Goal: Transaction & Acquisition: Purchase product/service

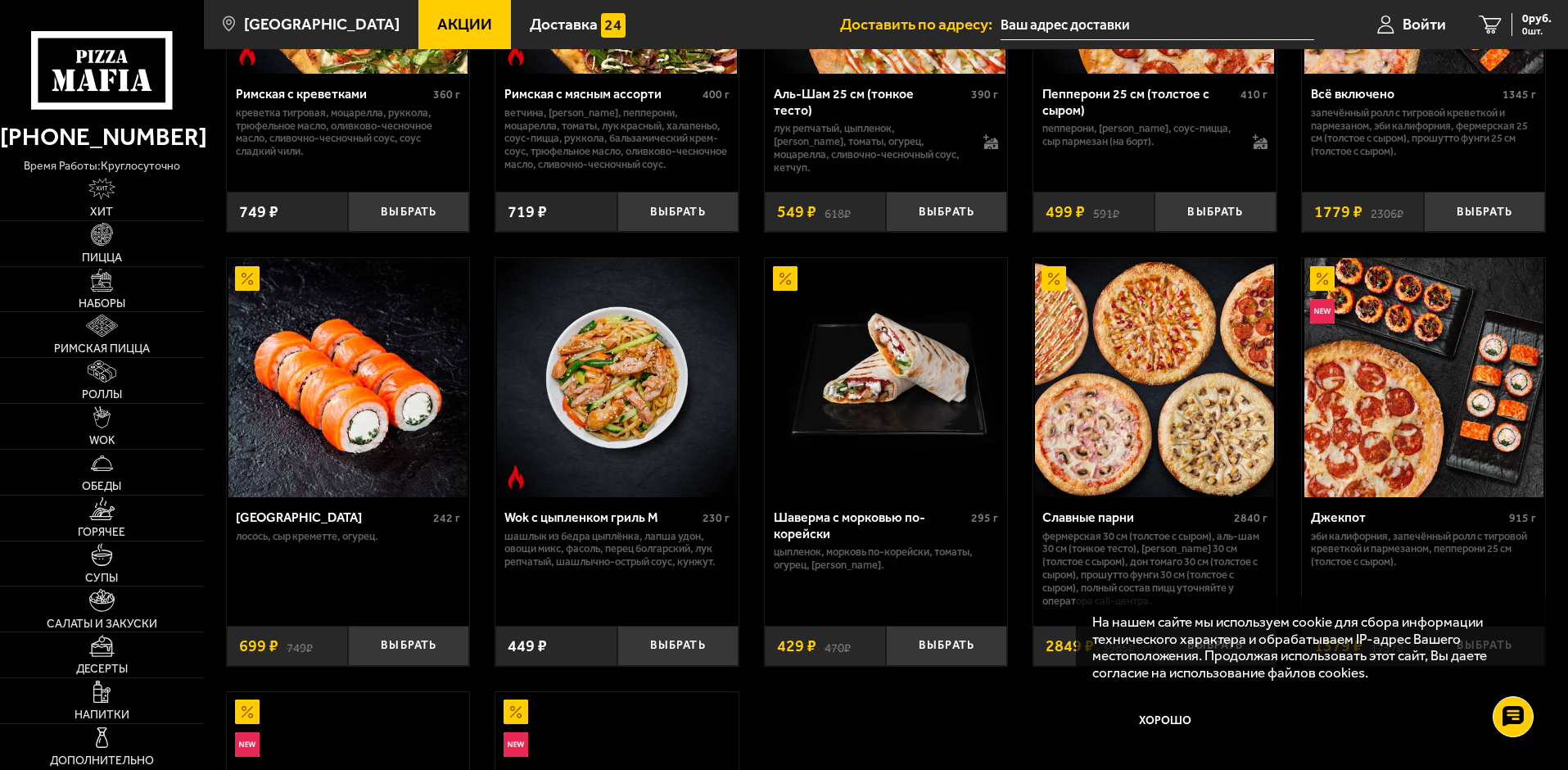
scroll to position [737, 0]
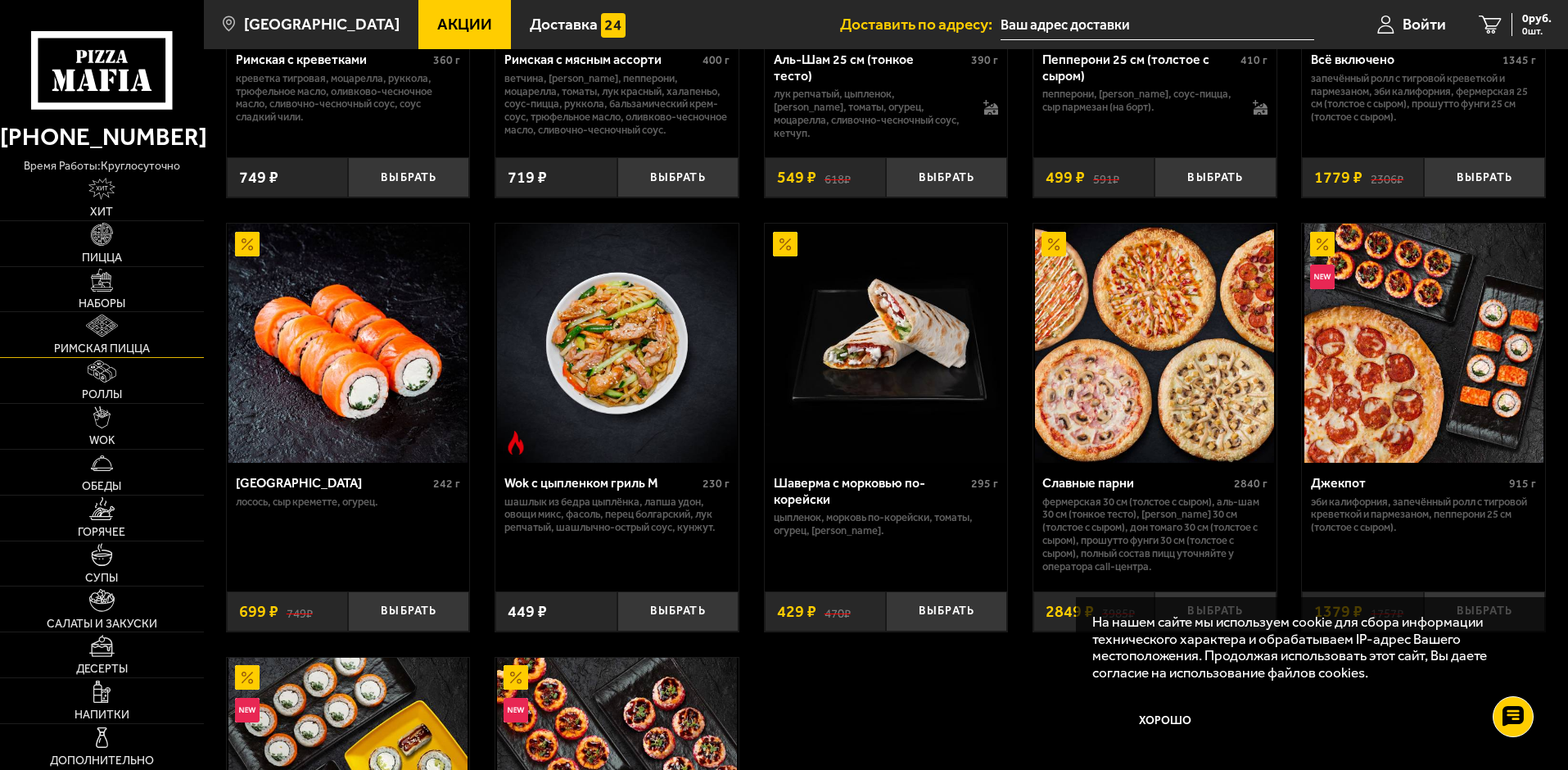
click at [129, 349] on span "Римская пицца" at bounding box center [102, 349] width 96 height 12
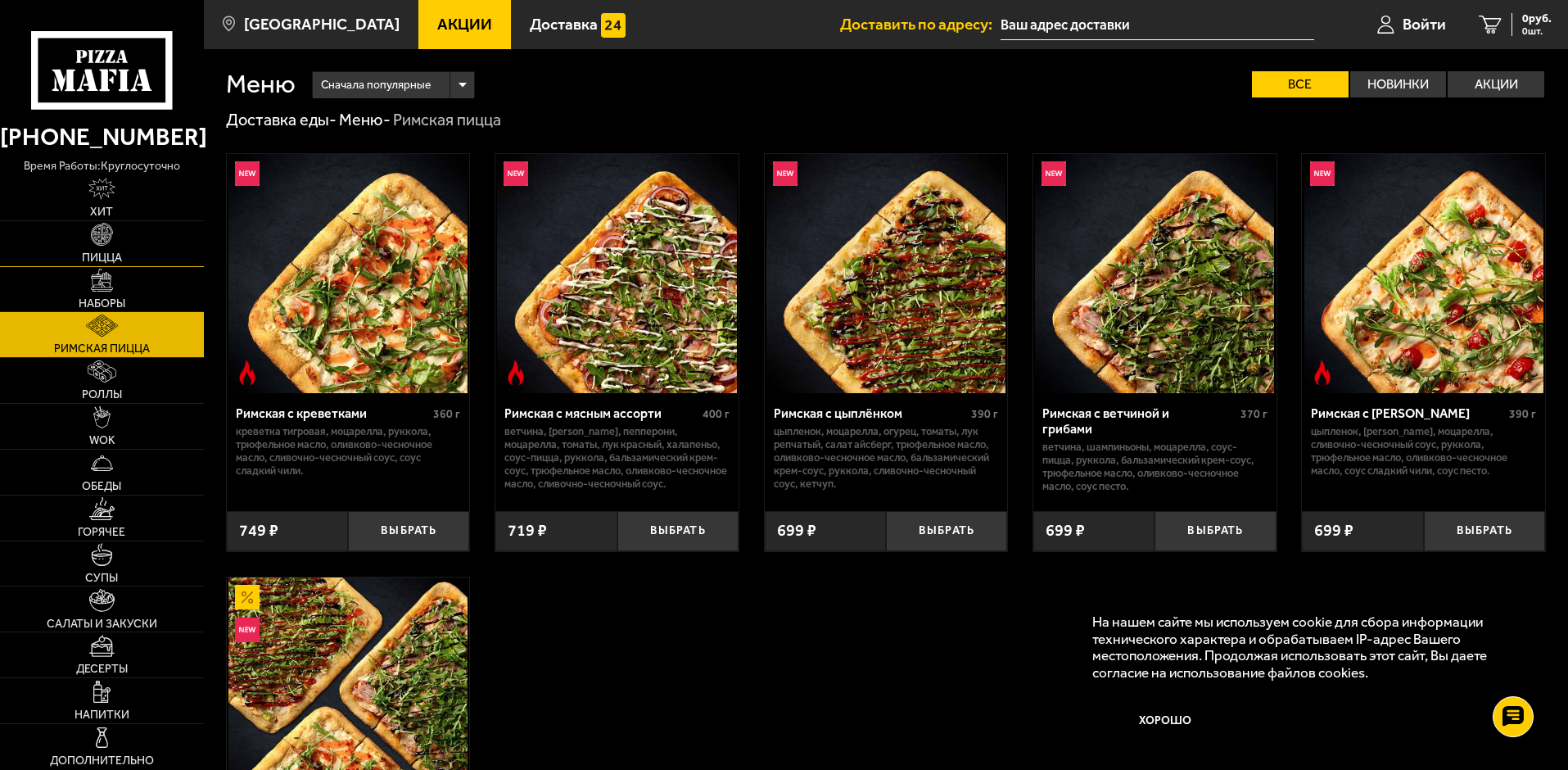
click at [116, 252] on span "Пицца" at bounding box center [102, 258] width 40 height 12
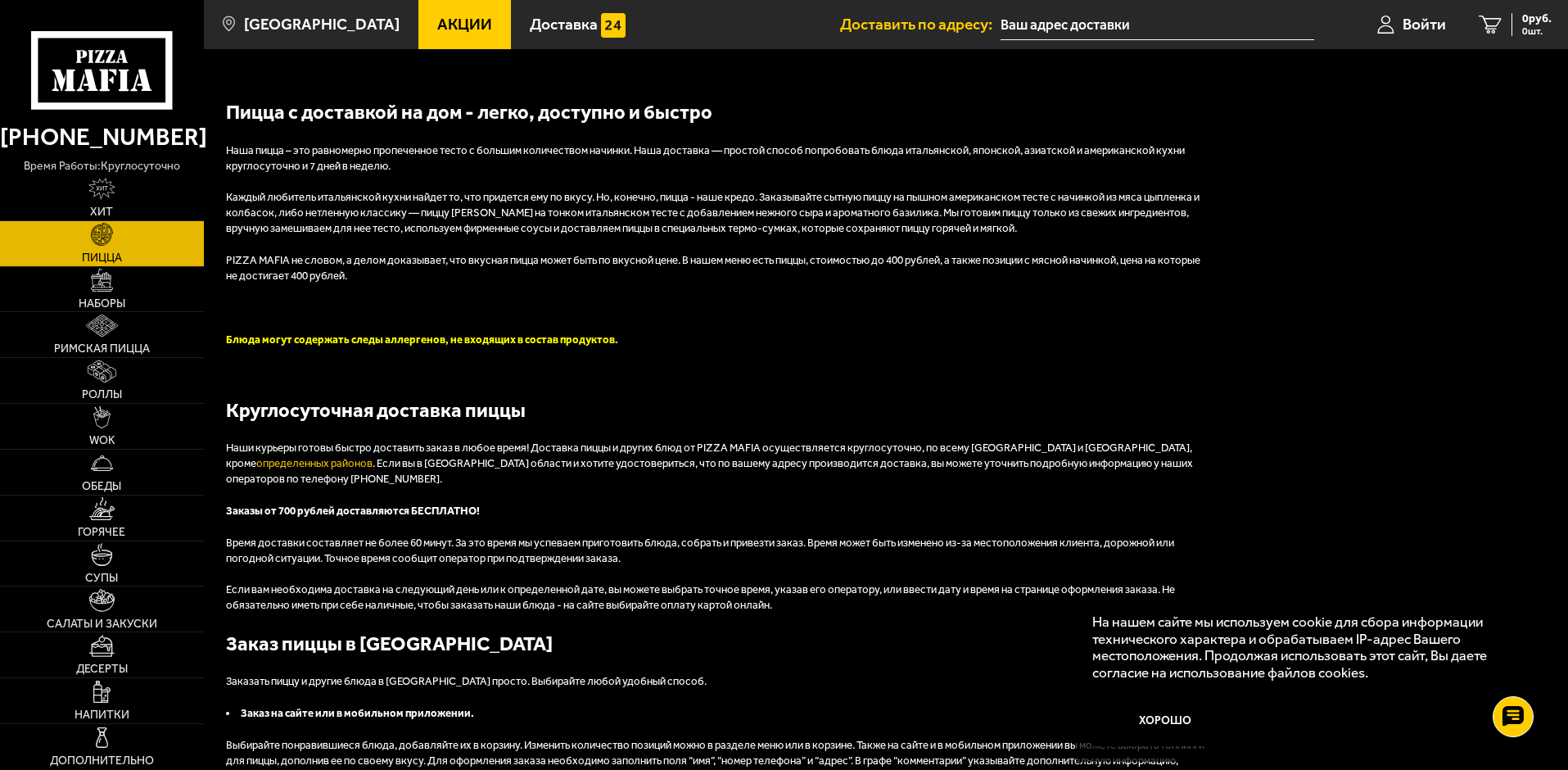
scroll to position [4095, 0]
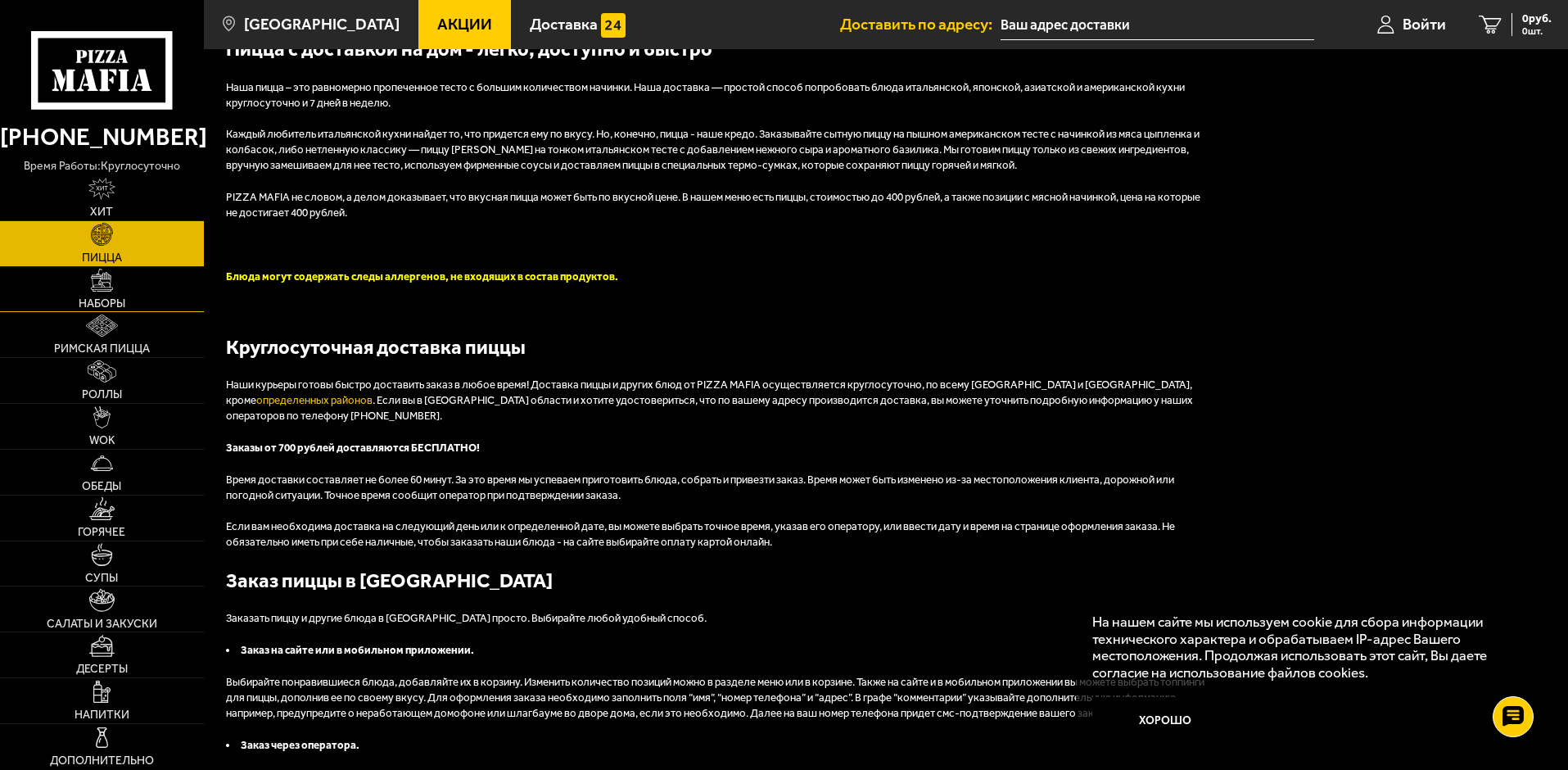
click at [95, 301] on span "Наборы" at bounding box center [102, 304] width 46 height 12
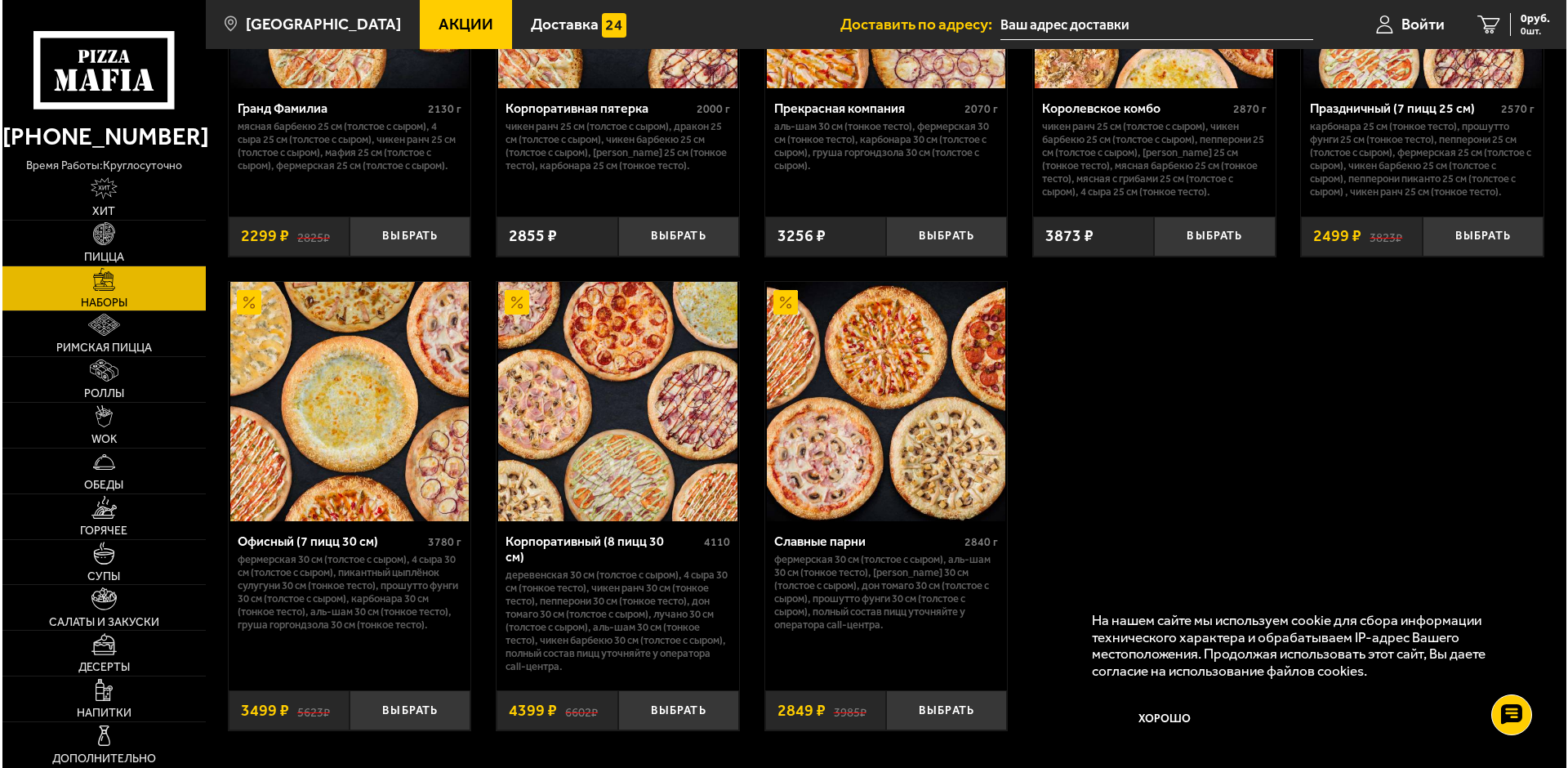
scroll to position [2451, 0]
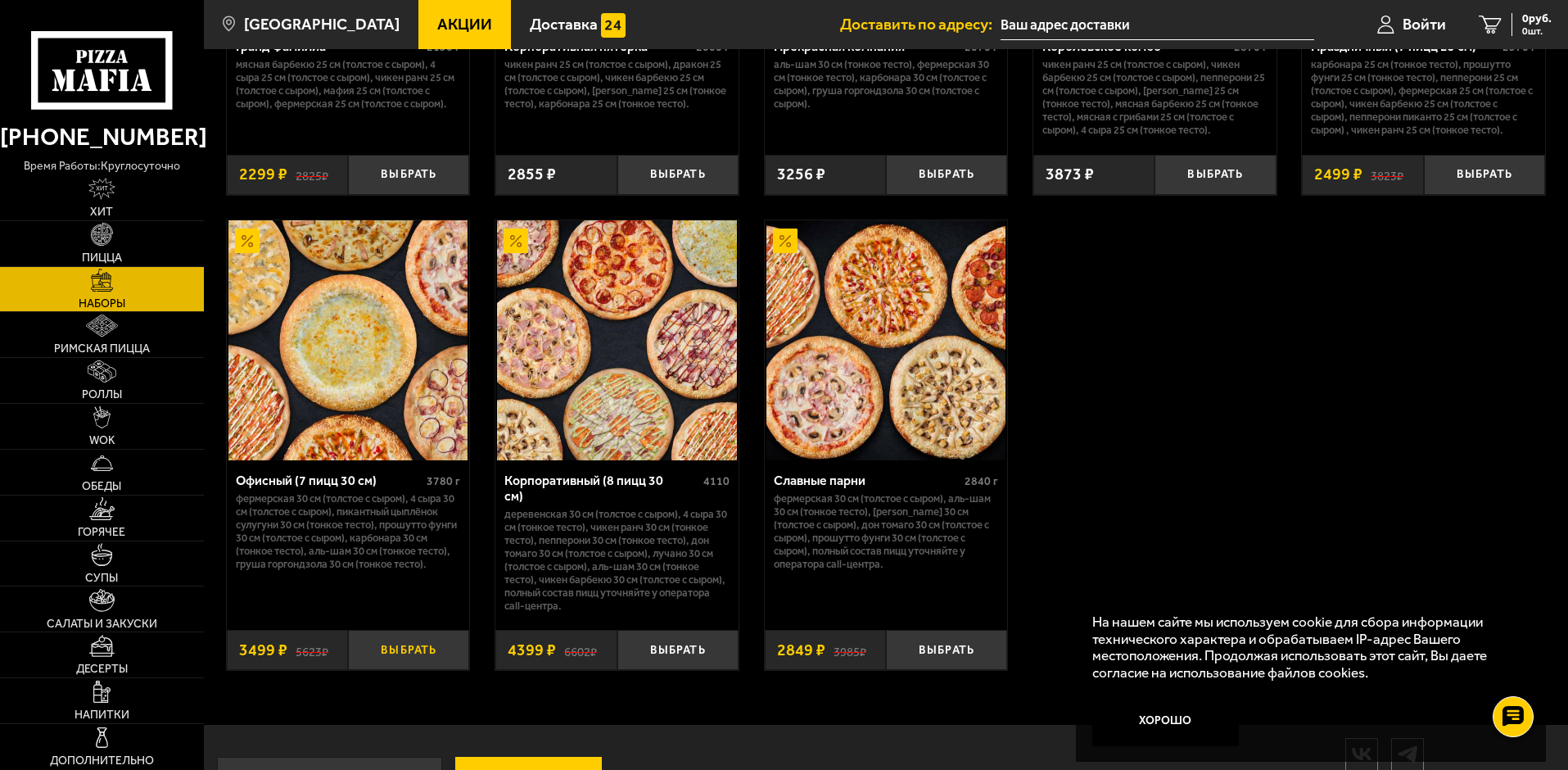
click at [415, 645] on button "Выбрать" at bounding box center [408, 649] width 121 height 40
click at [1369, 26] on icon at bounding box center [1367, 24] width 17 height 18
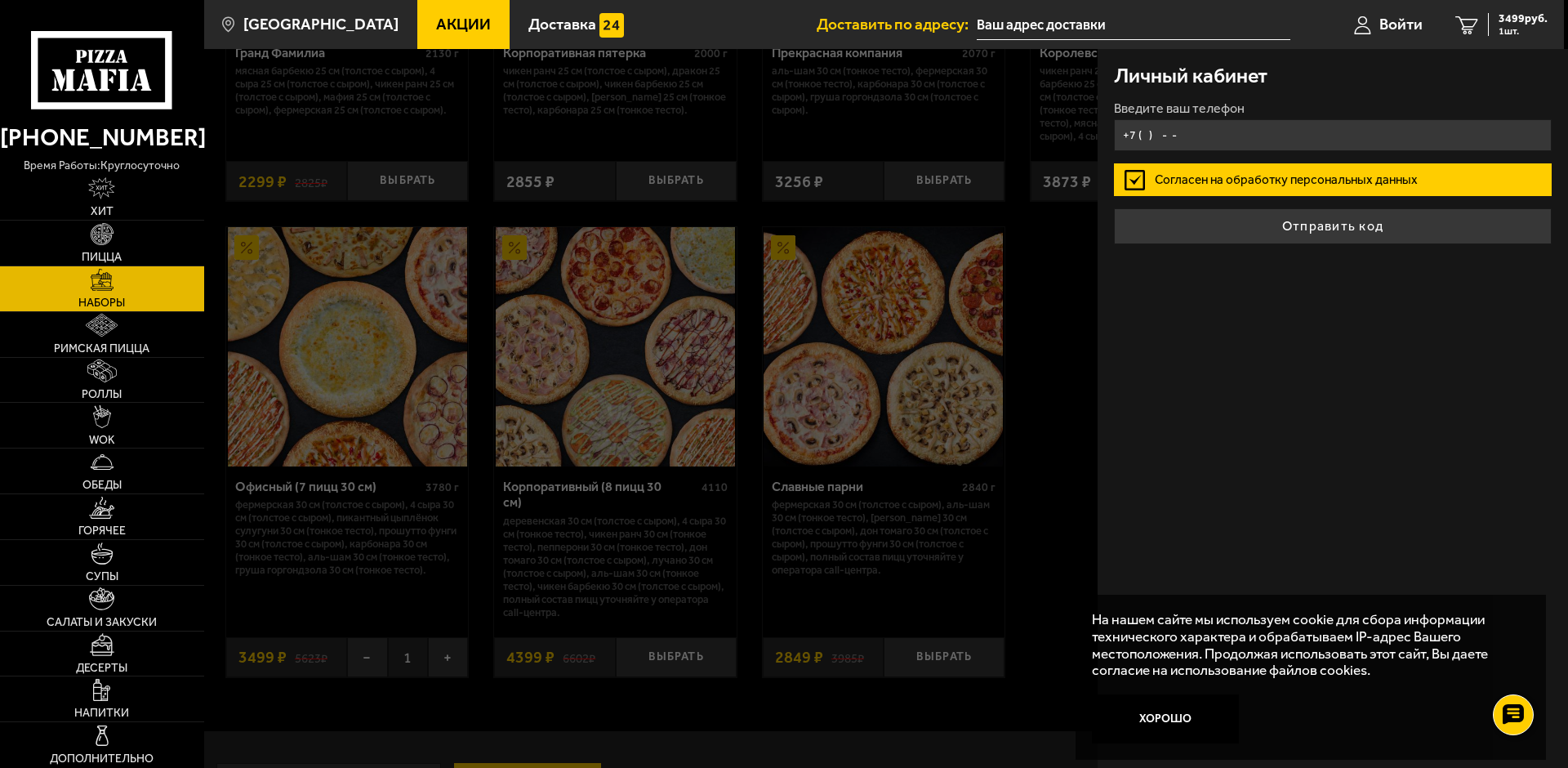
click at [1193, 137] on input "+7 ( ) - -" at bounding box center [1334, 135] width 438 height 32
click at [1195, 139] on input "+7 ( ) - -" at bounding box center [1334, 135] width 438 height 32
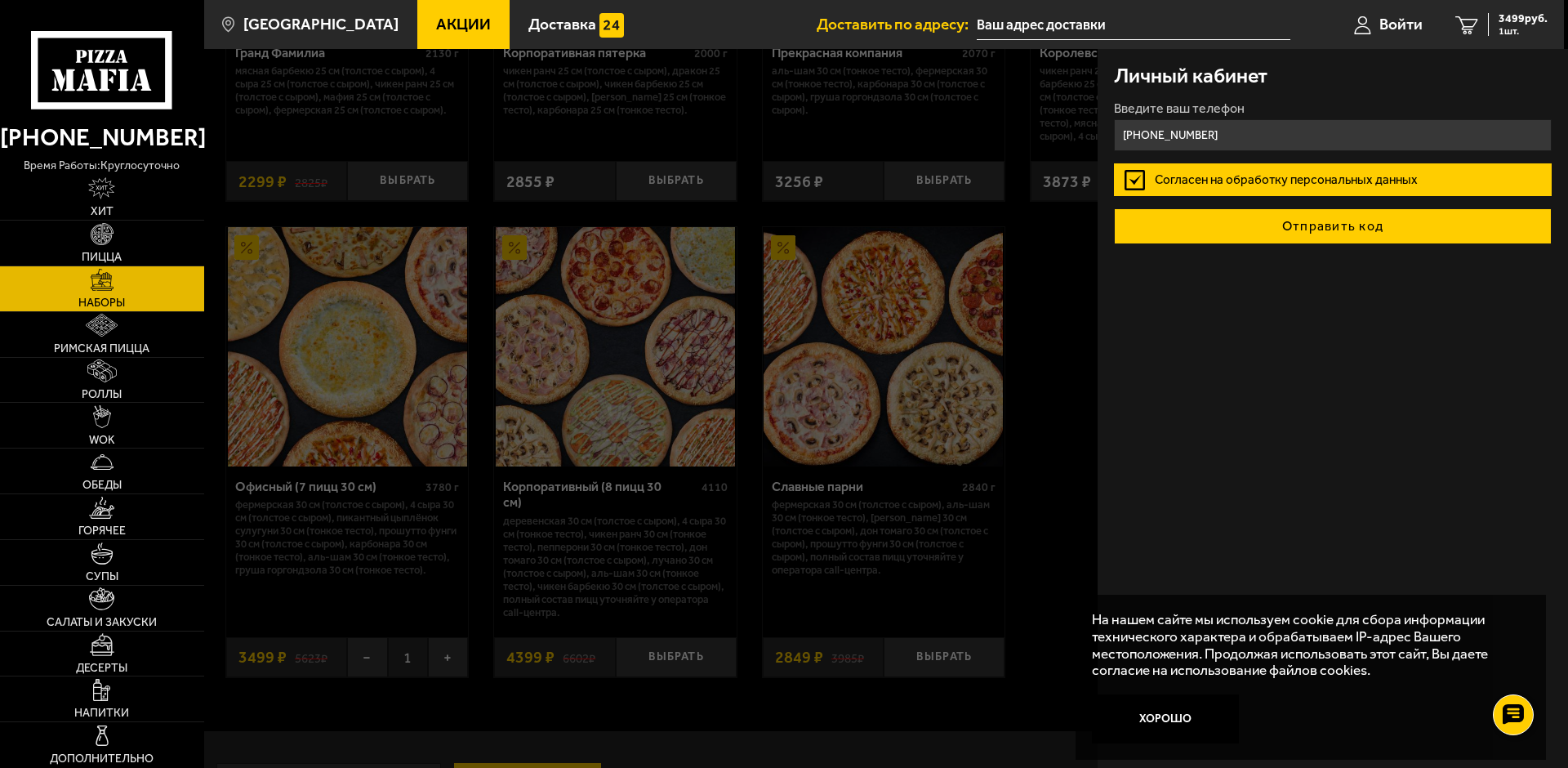
type input "[PHONE_NUMBER]"
click at [1303, 225] on button "Отправить код" at bounding box center [1334, 226] width 438 height 36
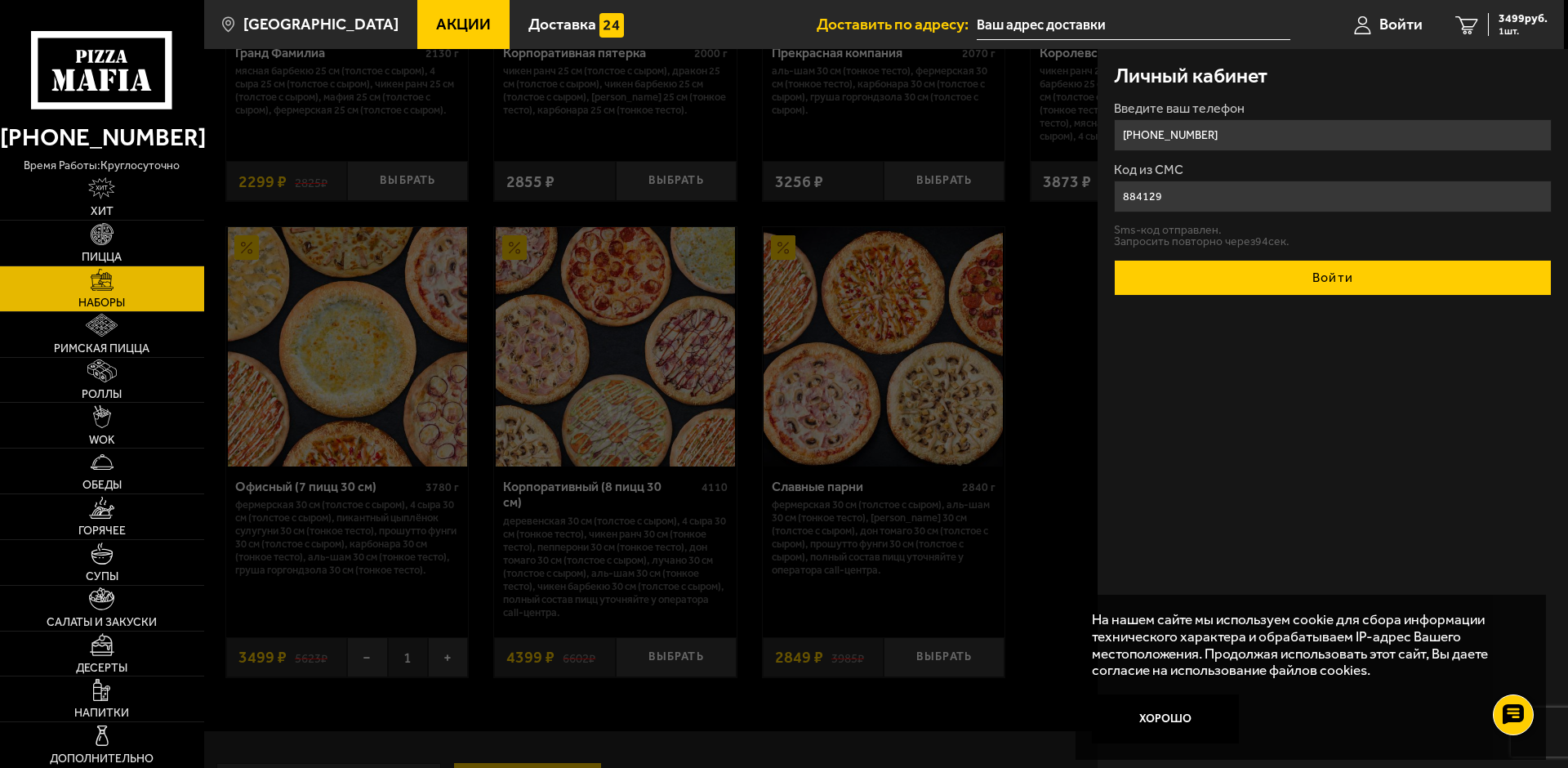
type input "884129"
click at [1317, 280] on button "Войти" at bounding box center [1334, 277] width 438 height 36
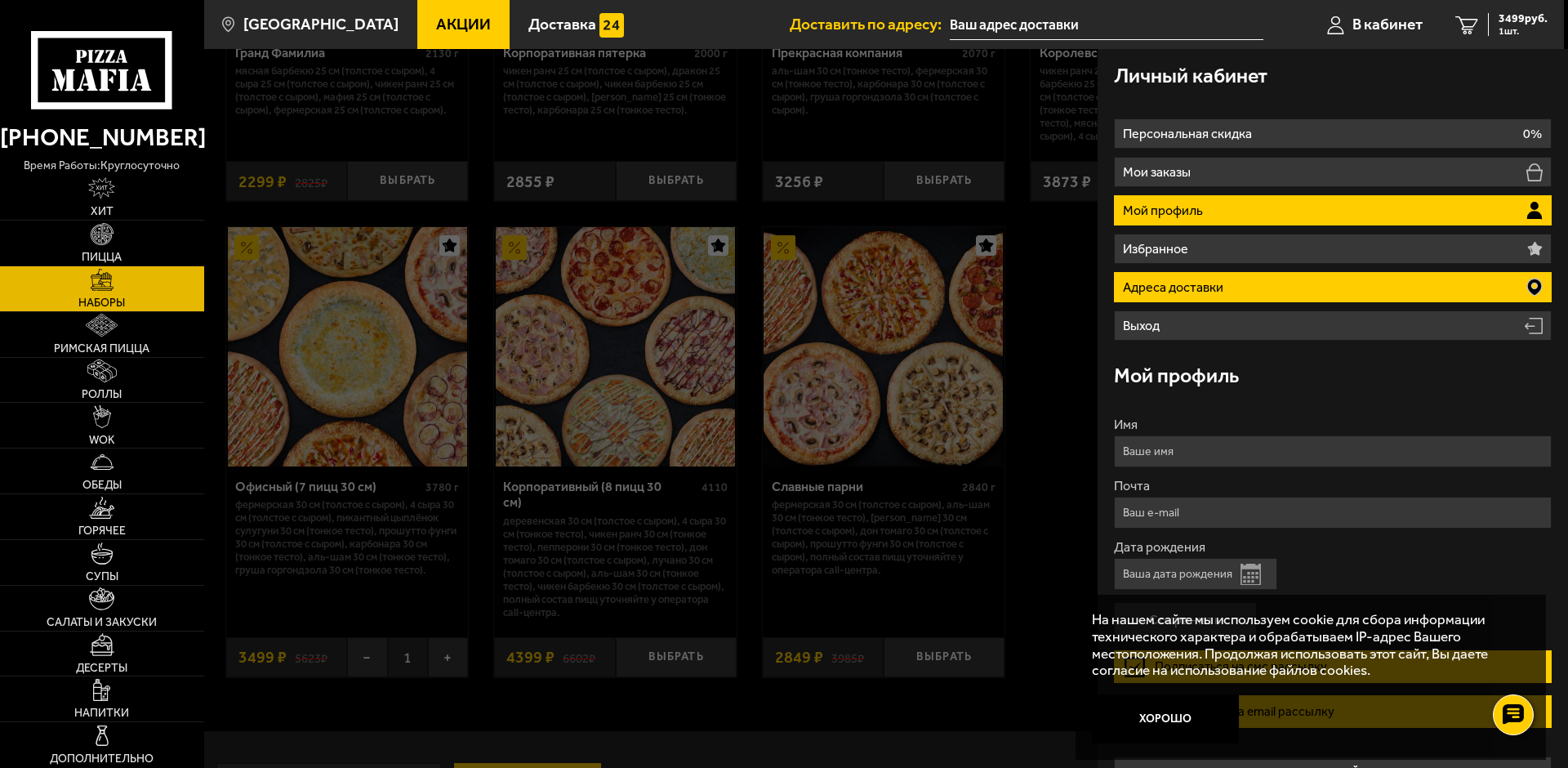
click at [1334, 285] on li "Адреса доставки" at bounding box center [1334, 287] width 438 height 30
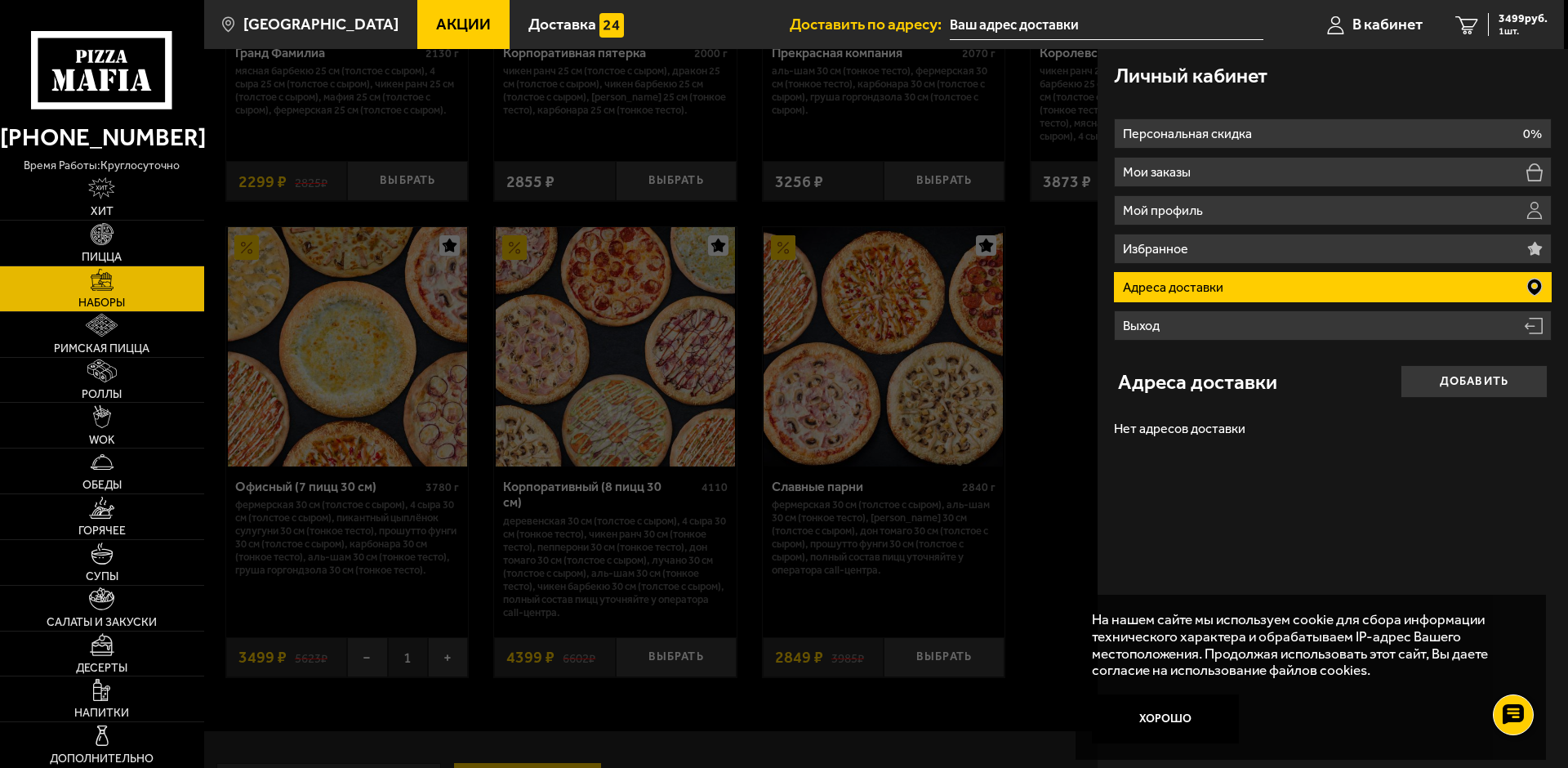
click at [1254, 433] on p "Нет адресов доставки" at bounding box center [1334, 428] width 438 height 29
click at [1238, 464] on div "Личный кабинет Персональная скидка 0% Мои заказы Мой профиль Избранное Адреса д…" at bounding box center [1334, 408] width 471 height 719
click at [1480, 382] on button "Добавить" at bounding box center [1474, 381] width 147 height 33
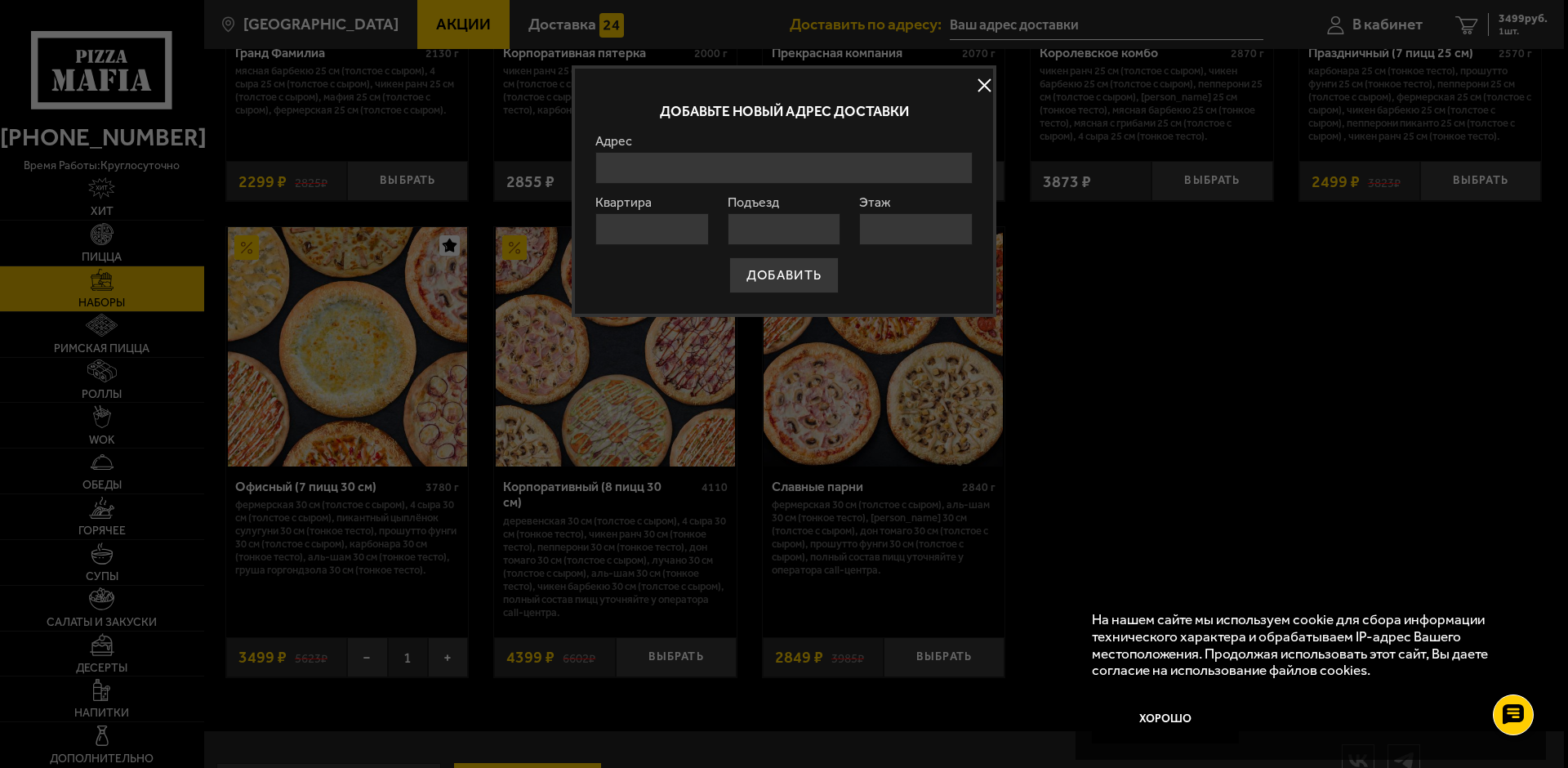
click at [678, 166] on input "Адрес" at bounding box center [784, 167] width 377 height 32
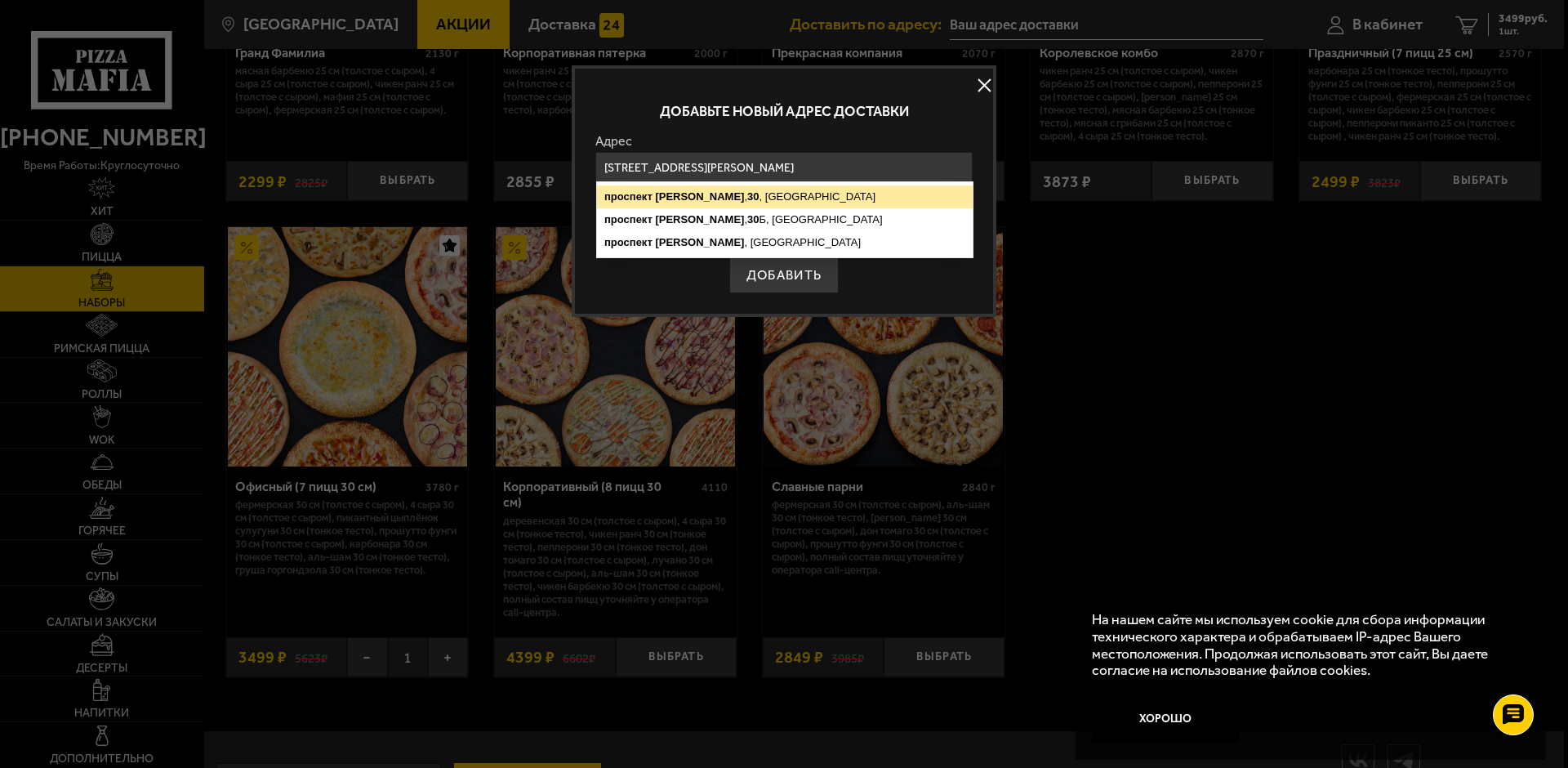
click at [645, 200] on ymaps "проспект" at bounding box center [628, 196] width 48 height 13
type input "[STREET_ADDRESS][PERSON_NAME]"
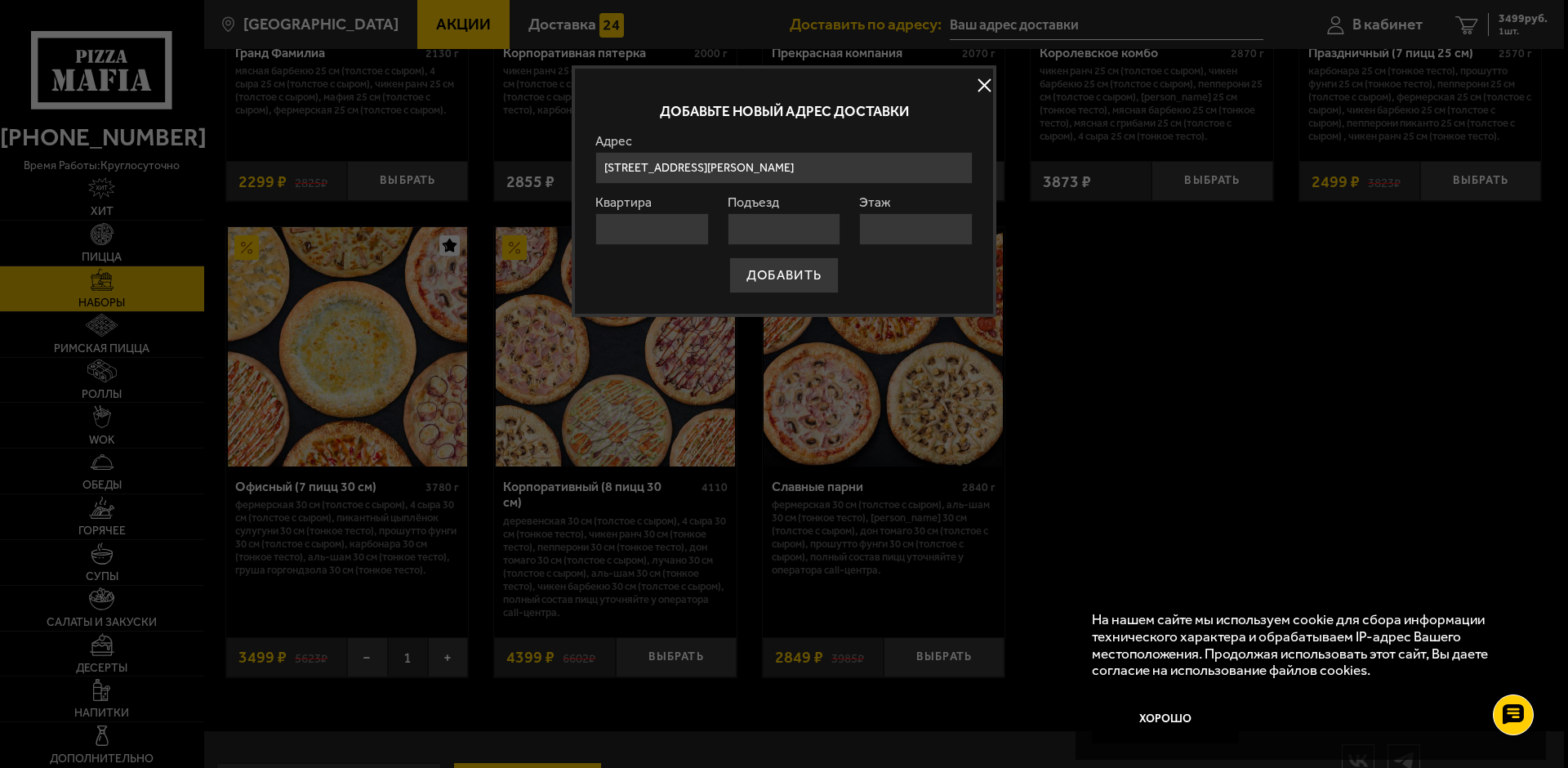
click at [642, 227] on input "Квартира" at bounding box center [652, 229] width 114 height 32
type input "101"
click at [891, 228] on input "Этаж" at bounding box center [917, 229] width 114 height 32
type input "1"
click at [756, 227] on input "Подъезд" at bounding box center [784, 229] width 114 height 32
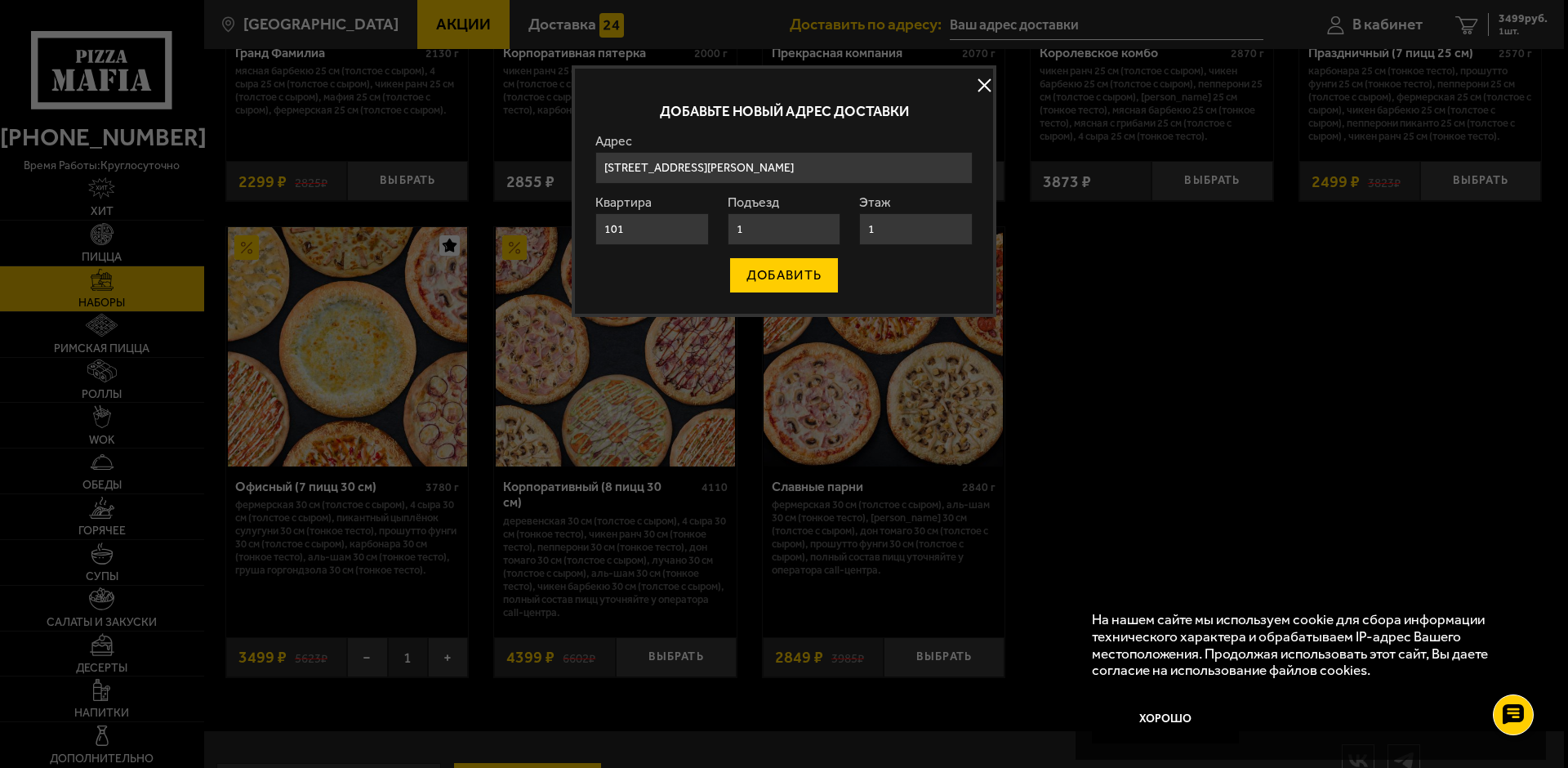
type input "1"
click at [790, 272] on button "ДОБАВИТЬ" at bounding box center [784, 275] width 109 height 36
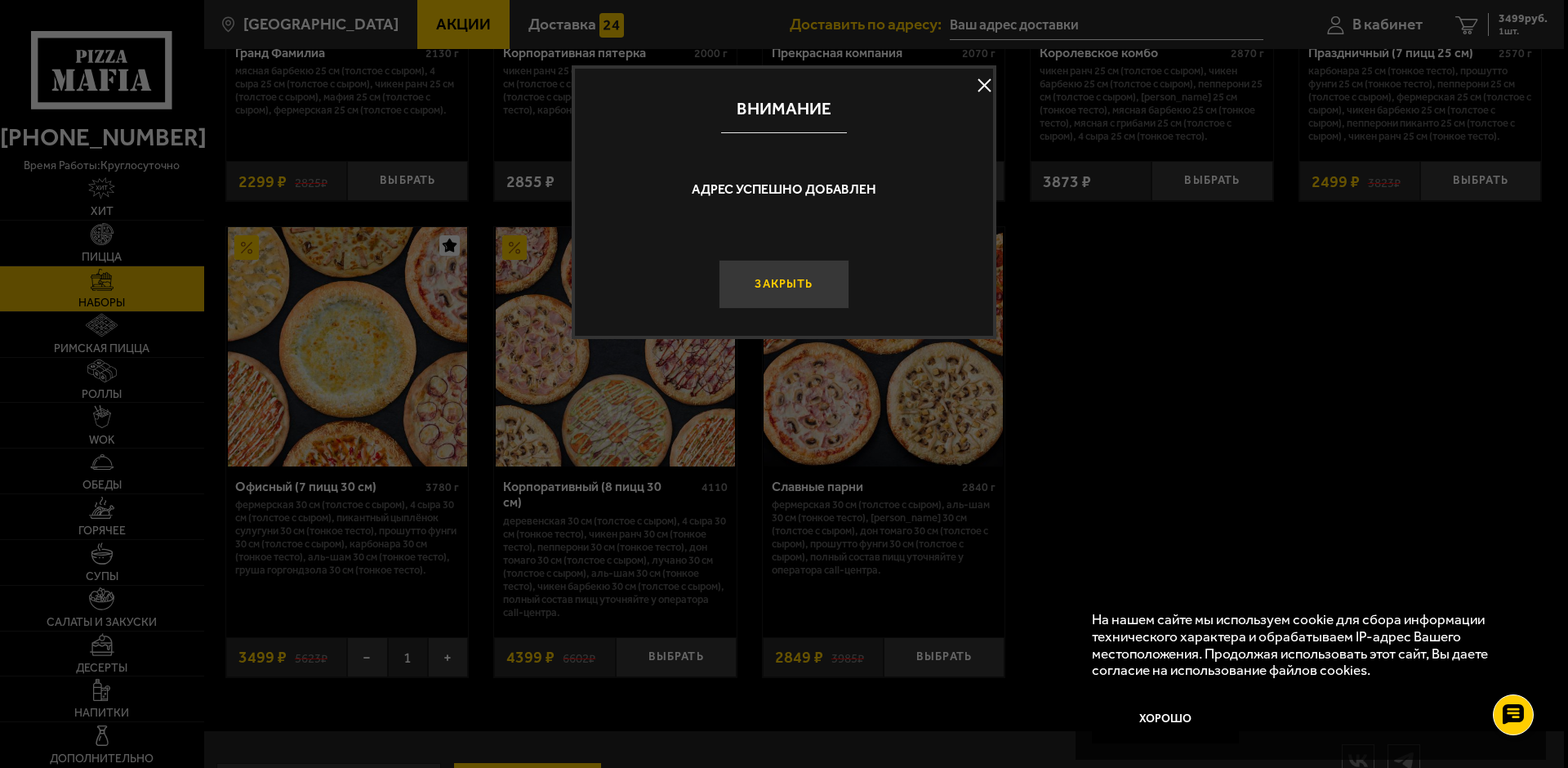
click at [766, 285] on button "Закрыть" at bounding box center [784, 284] width 130 height 49
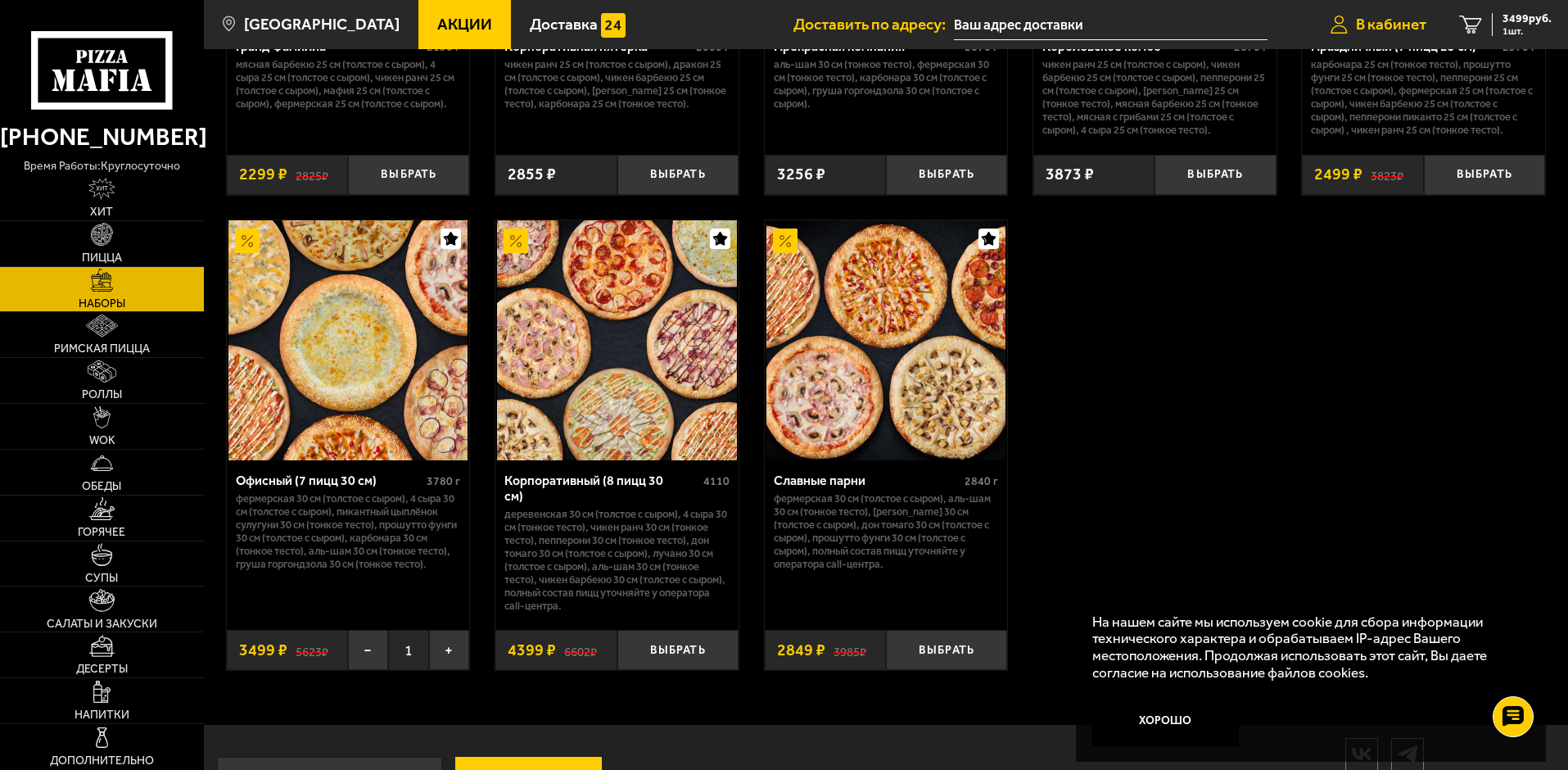
click at [1363, 20] on span "В кабинет" at bounding box center [1391, 24] width 71 height 15
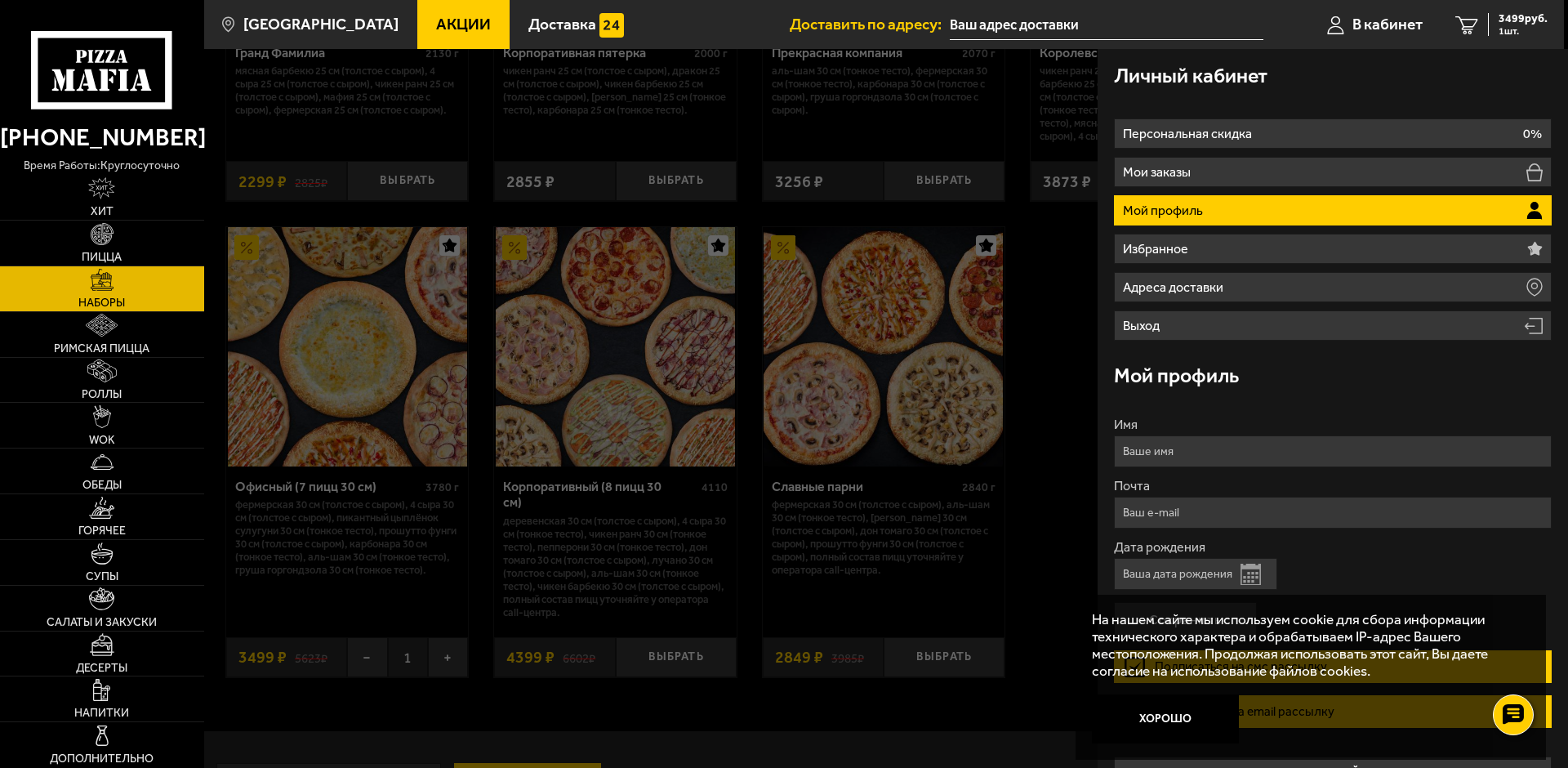
click at [1200, 455] on input "Имя" at bounding box center [1334, 451] width 438 height 32
type input "[PERSON_NAME]"
type input "[EMAIL_ADDRESS][DOMAIN_NAME]"
click at [1169, 452] on input "[PERSON_NAME]" at bounding box center [1334, 451] width 438 height 32
type input "[PERSON_NAME]"
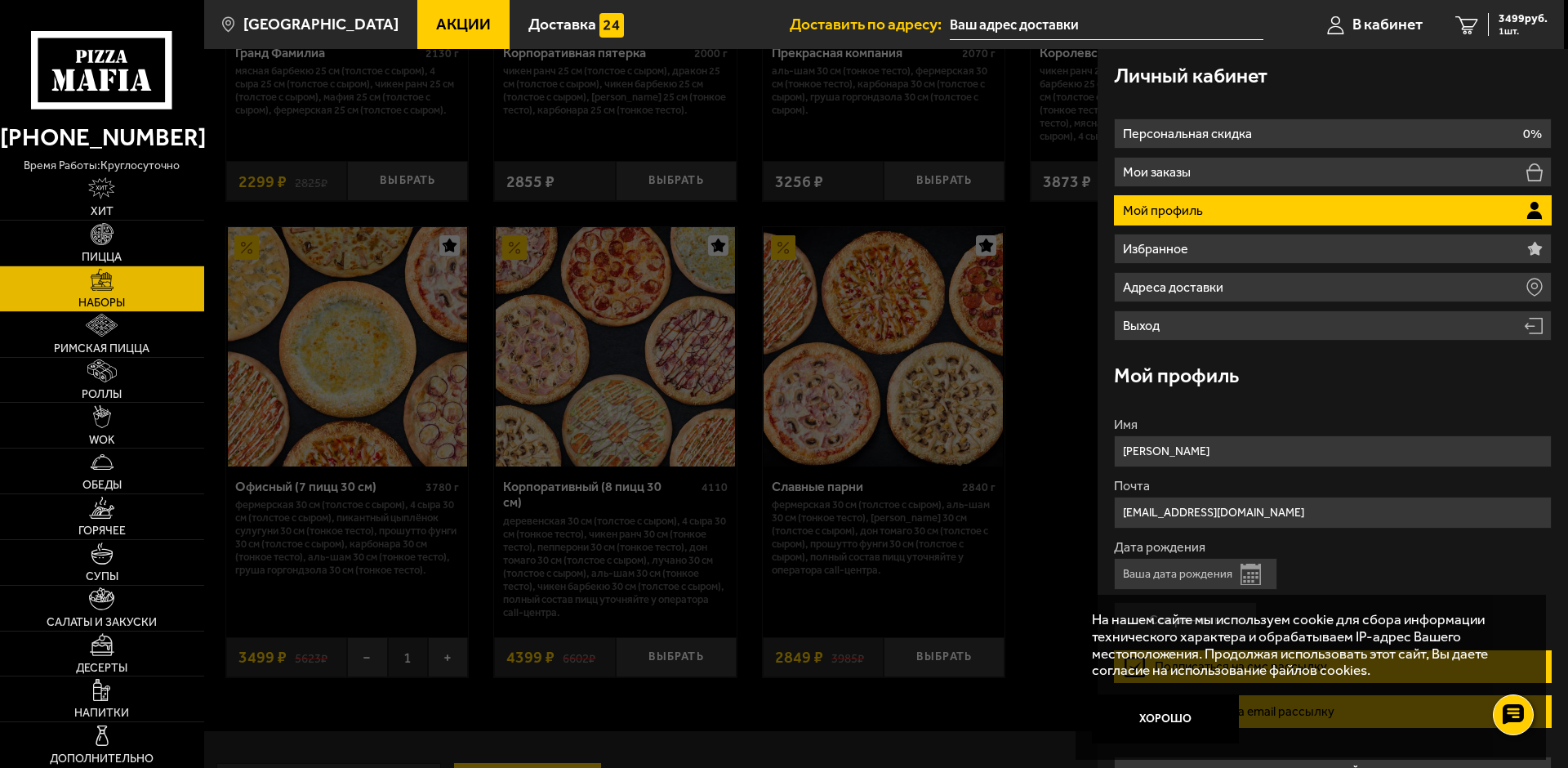
click at [1362, 584] on div "Дата рождения Открыть календарь" at bounding box center [1334, 564] width 438 height 49
click at [1253, 577] on button "Открыть календарь" at bounding box center [1251, 574] width 20 height 21
click at [1206, 565] on input "Дата рождения" at bounding box center [1196, 573] width 163 height 32
click at [1156, 577] on input "04.09." at bounding box center [1196, 573] width 163 height 32
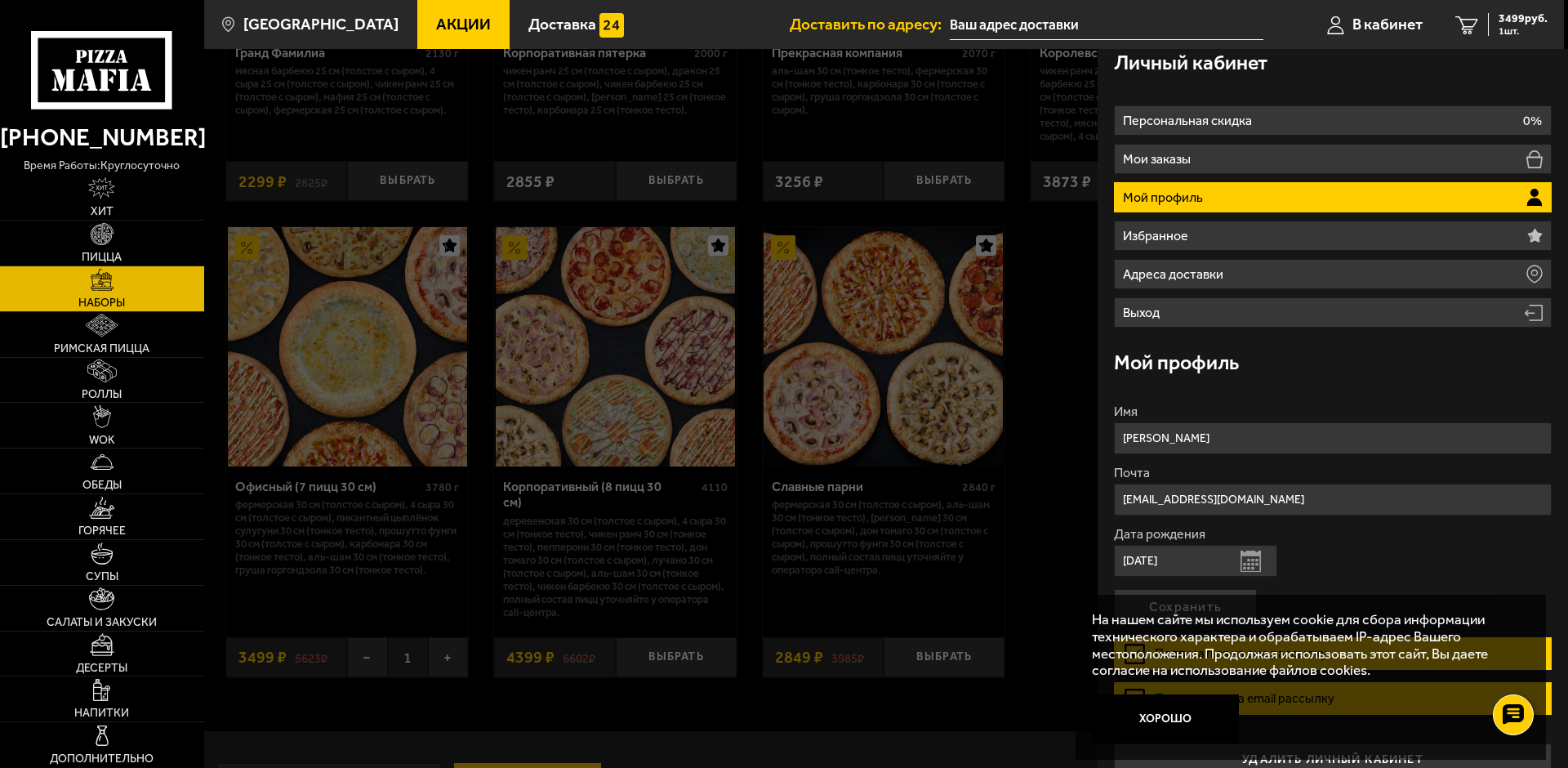
scroll to position [0, 0]
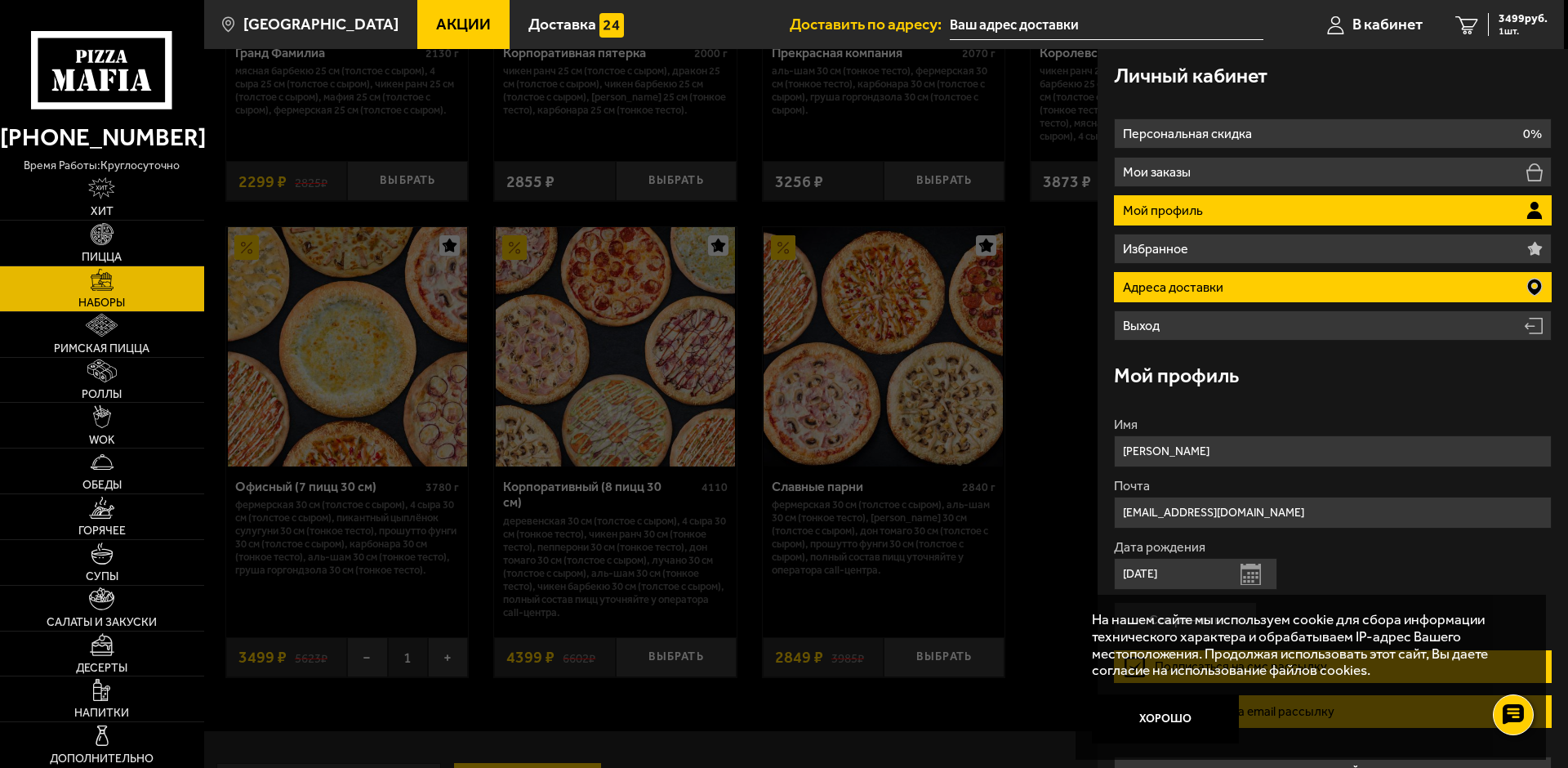
type input "[DATE]"
click at [1527, 285] on icon at bounding box center [1534, 288] width 14 height 17
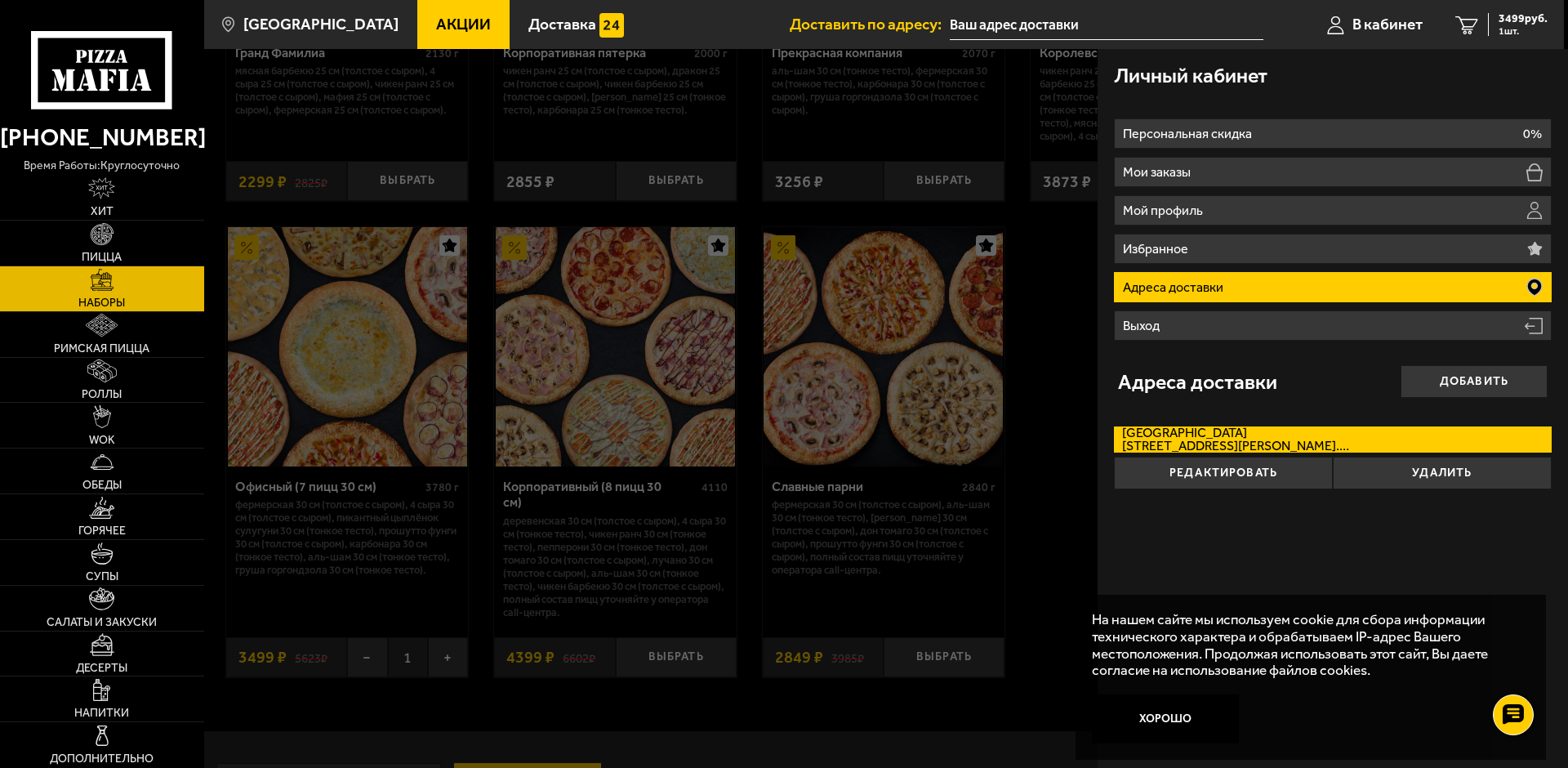
click at [1456, 524] on div "Личный кабинет Персональная скидка 0% Мои заказы Мой профиль Избранное Адреса д…" at bounding box center [1334, 408] width 471 height 719
click at [1343, 383] on div "Адреса доставки Добавить" at bounding box center [1333, 381] width 429 height 66
click at [1533, 282] on icon at bounding box center [1534, 288] width 14 height 17
click at [1276, 348] on div "Адреса доставки Добавить" at bounding box center [1333, 381] width 429 height 66
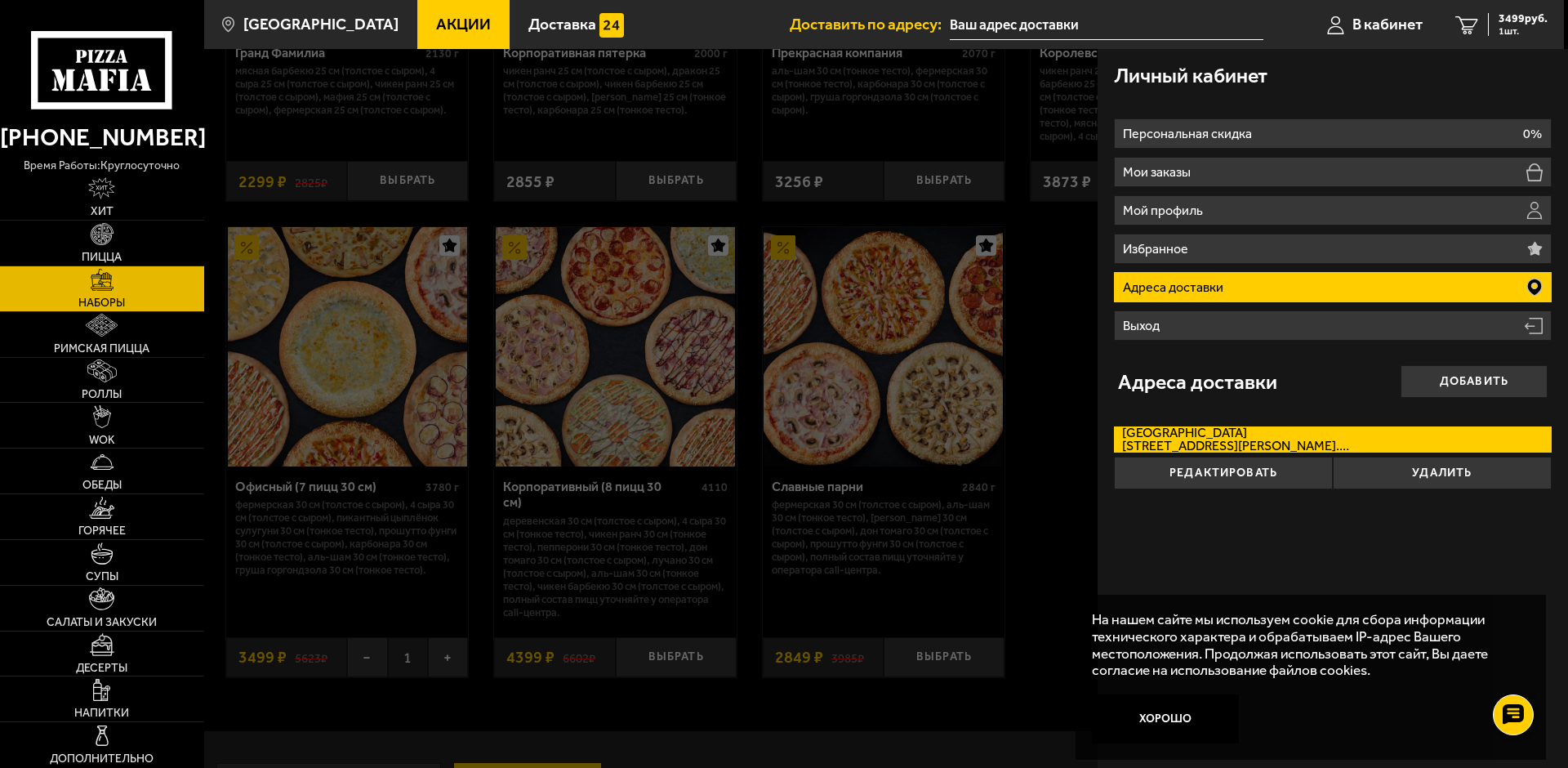
click at [1326, 370] on div "Адреса доставки Добавить" at bounding box center [1333, 381] width 429 height 66
click at [1396, 429] on label "[STREET_ADDRESS][PERSON_NAME]. 101" at bounding box center [1334, 439] width 438 height 26
click at [0, 0] on input "[STREET_ADDRESS][PERSON_NAME]. 101" at bounding box center [0, 0] width 0 height 0
click at [1396, 436] on label "[STREET_ADDRESS][PERSON_NAME]. 101" at bounding box center [1334, 439] width 438 height 26
click at [0, 0] on input "[STREET_ADDRESS][PERSON_NAME]. 101" at bounding box center [0, 0] width 0 height 0
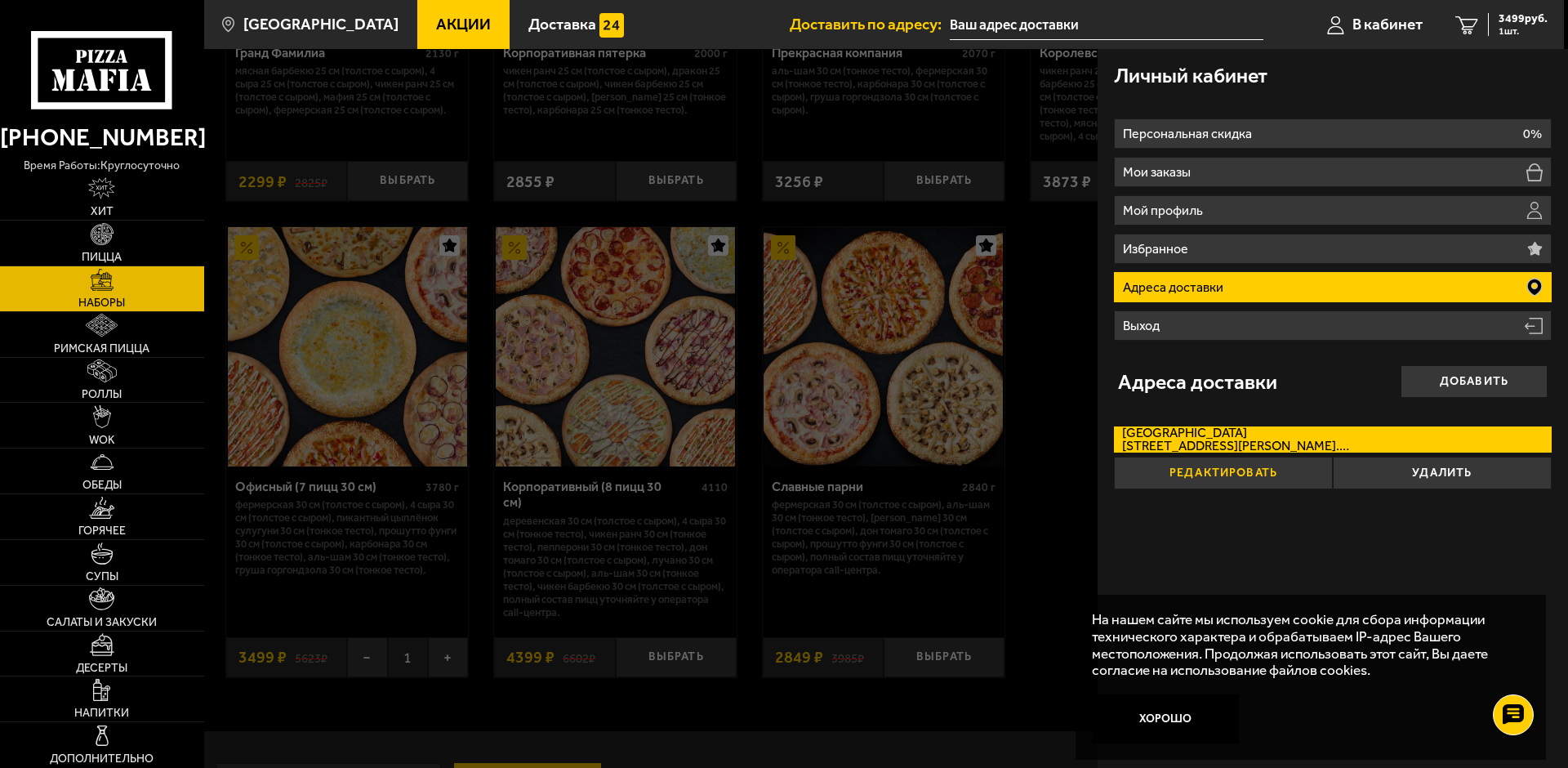
click at [1254, 471] on button "Редактировать" at bounding box center [1224, 473] width 219 height 33
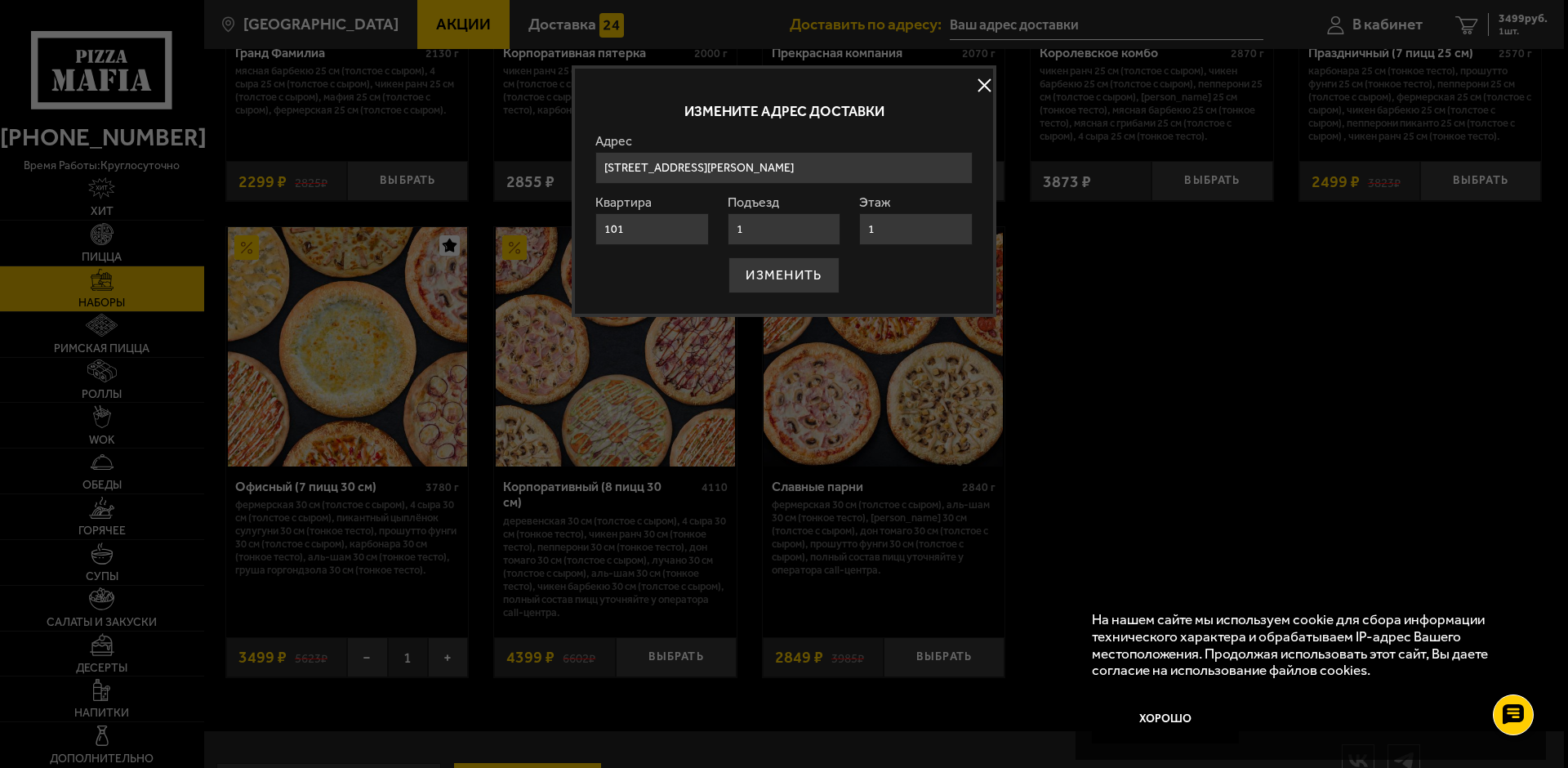
click at [744, 230] on input "1" at bounding box center [784, 229] width 114 height 32
type input "1"
click at [729, 258] on button "ИЗМЕНИТЬ" at bounding box center [784, 275] width 110 height 36
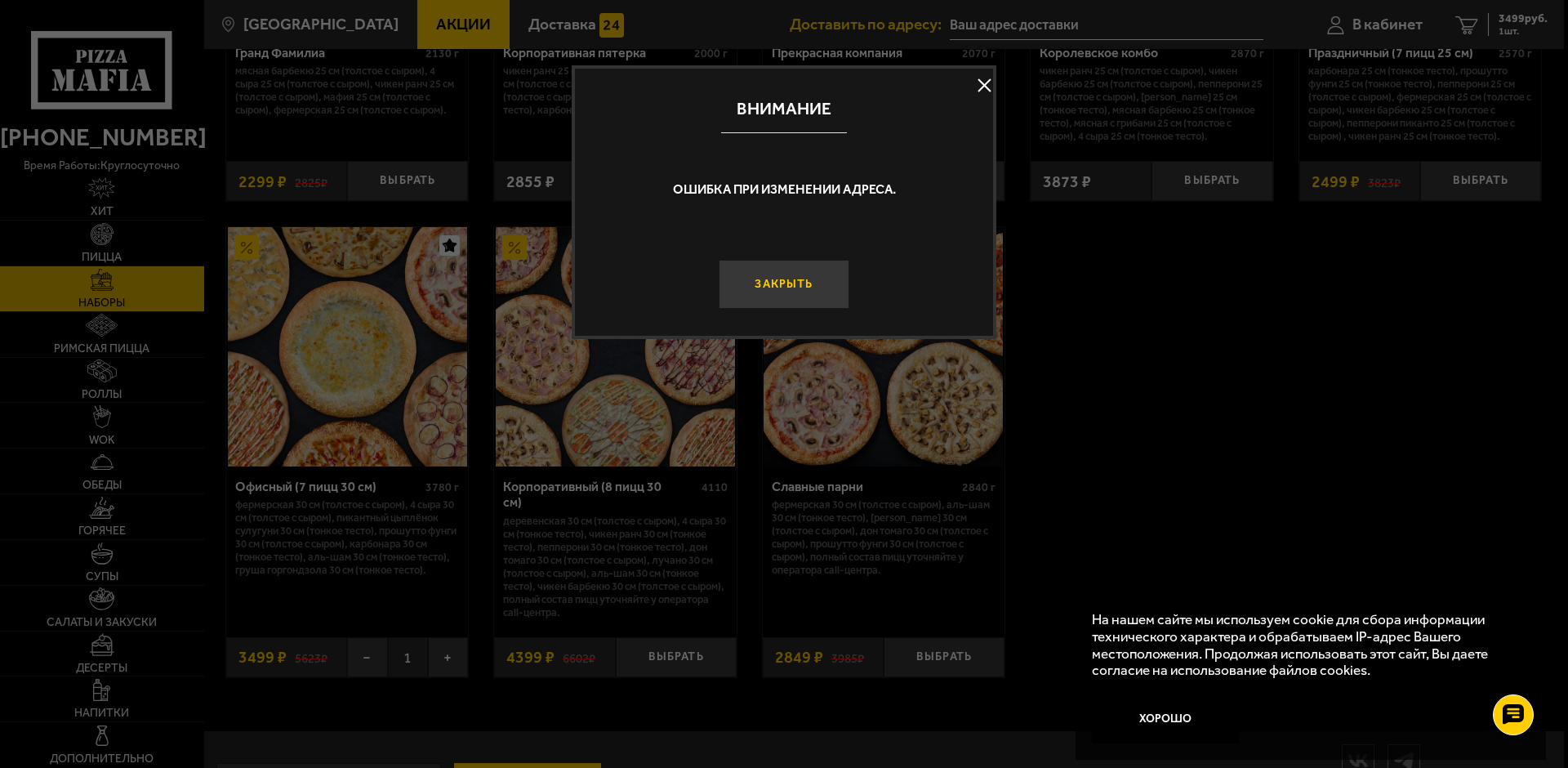
click at [780, 280] on button "Закрыть" at bounding box center [784, 284] width 130 height 49
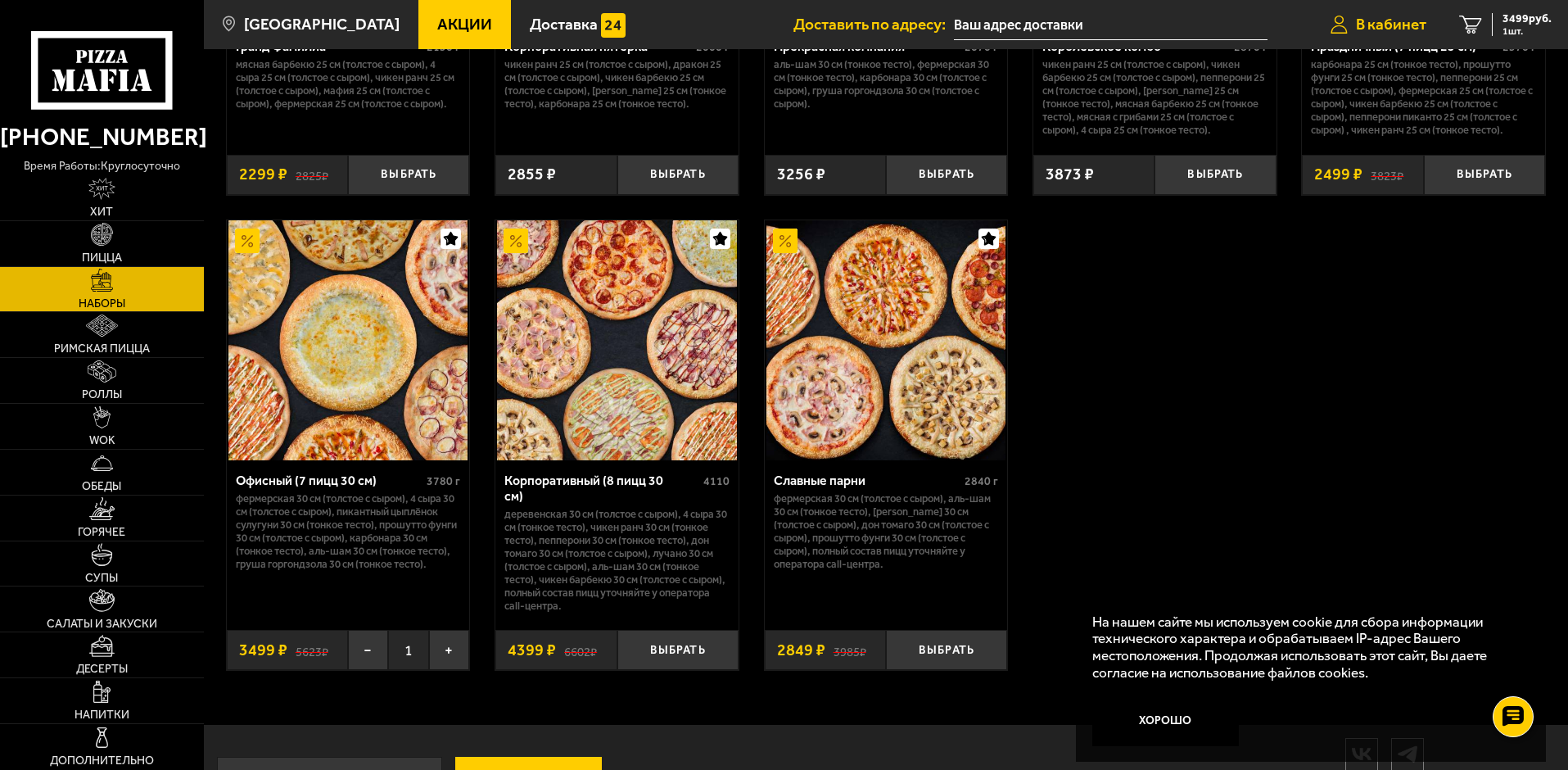
click at [1350, 20] on link "В кабинет" at bounding box center [1378, 24] width 129 height 49
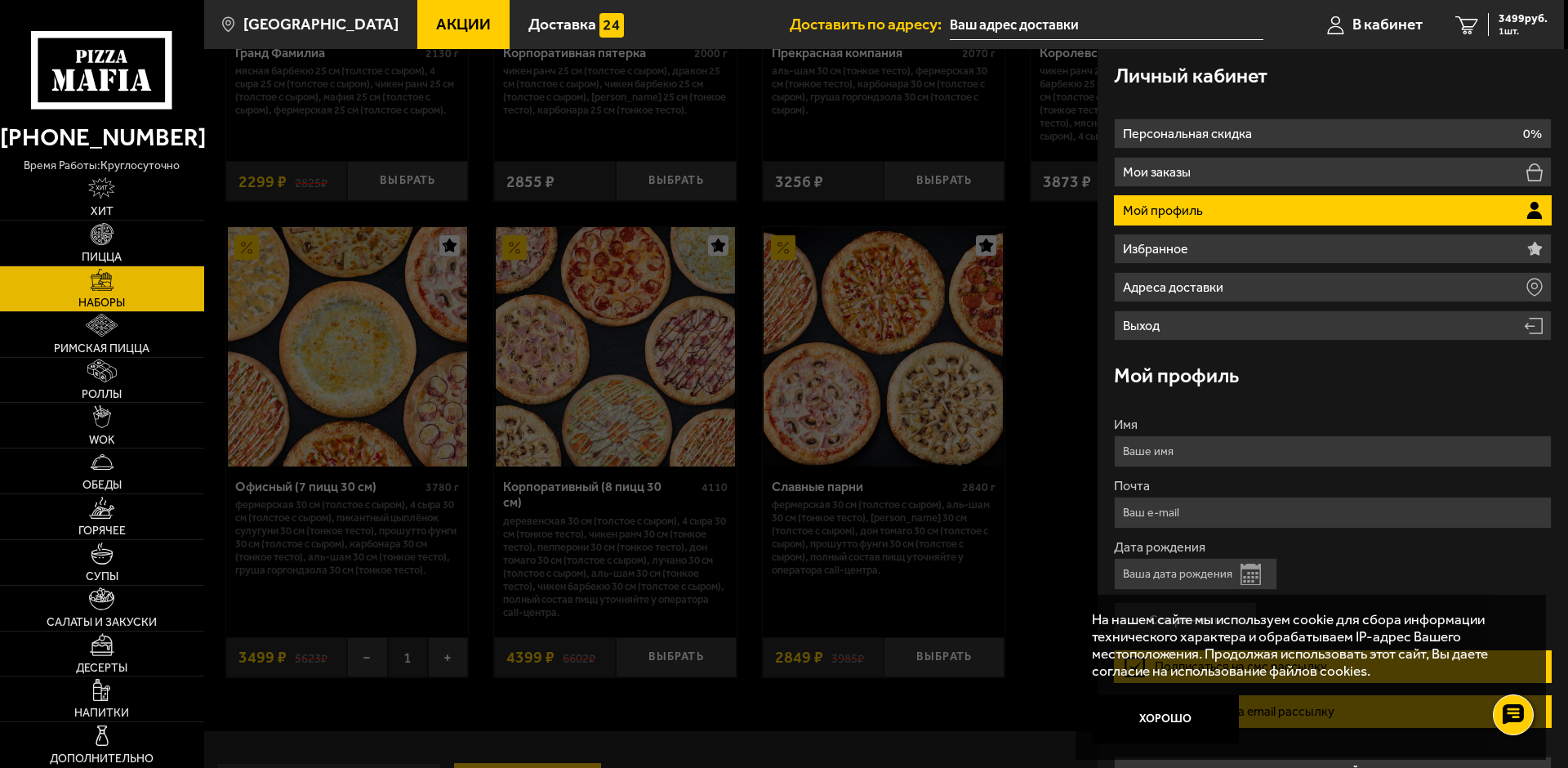
click at [1233, 454] on input "Имя" at bounding box center [1334, 451] width 438 height 32
type input "[PERSON_NAME]"
click at [1217, 512] on input "Почта" at bounding box center [1334, 512] width 438 height 32
type input "[EMAIL_ADDRESS][DOMAIN_NAME]"
click at [1254, 577] on button "Открыть календарь" at bounding box center [1251, 574] width 20 height 21
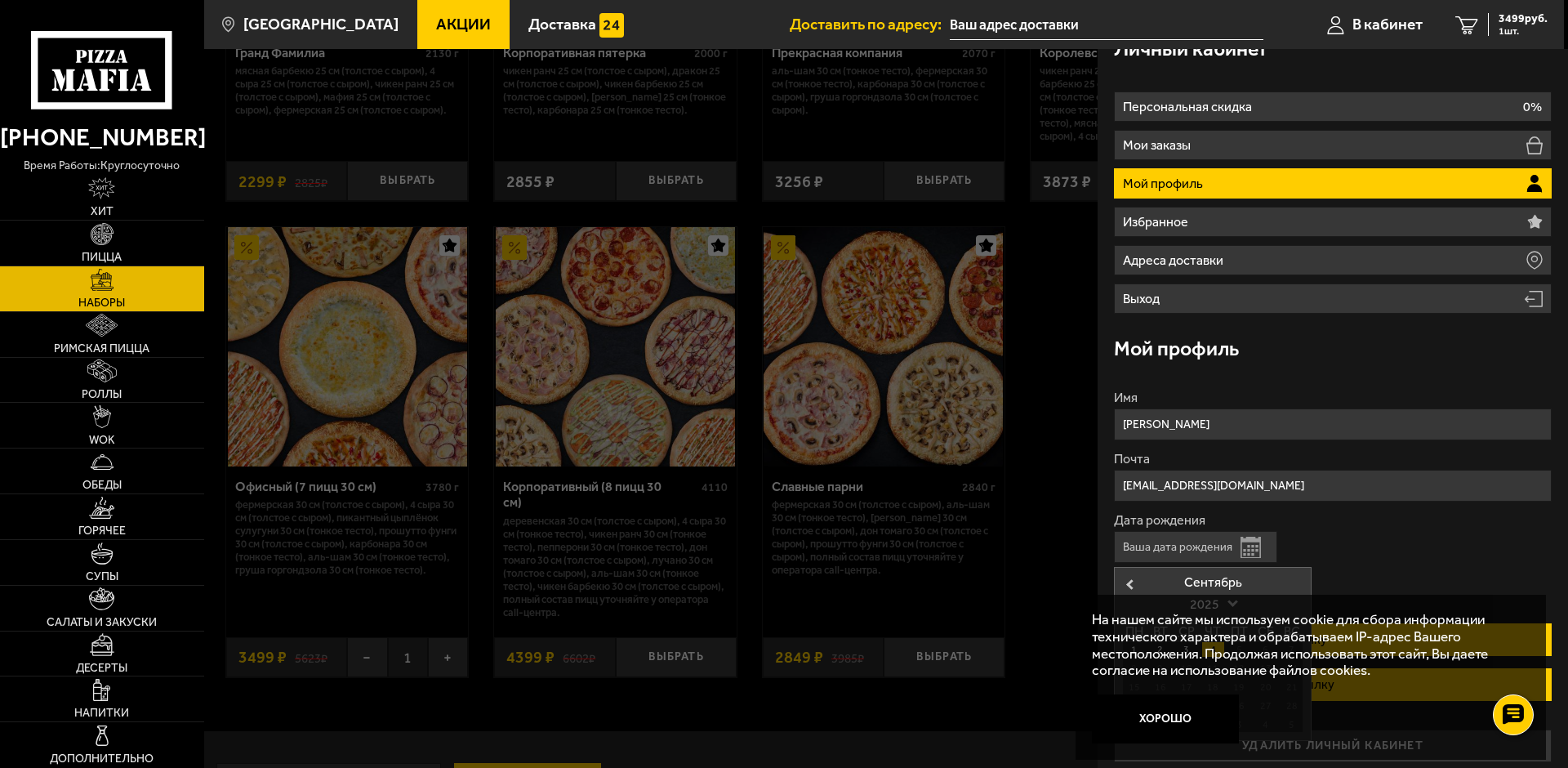
scroll to position [38, 0]
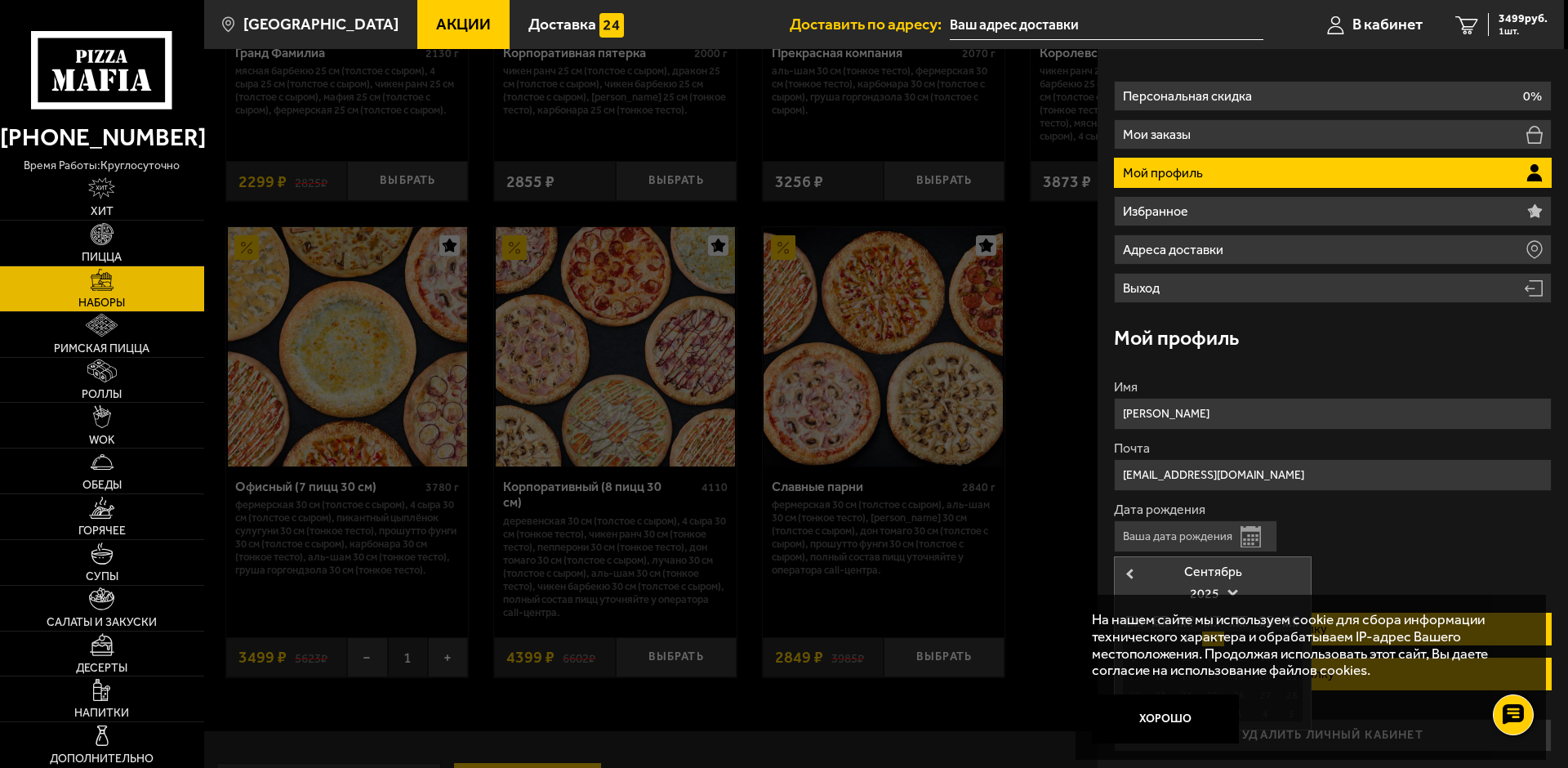
click at [1152, 537] on input "Дата рождения" at bounding box center [1196, 535] width 163 height 32
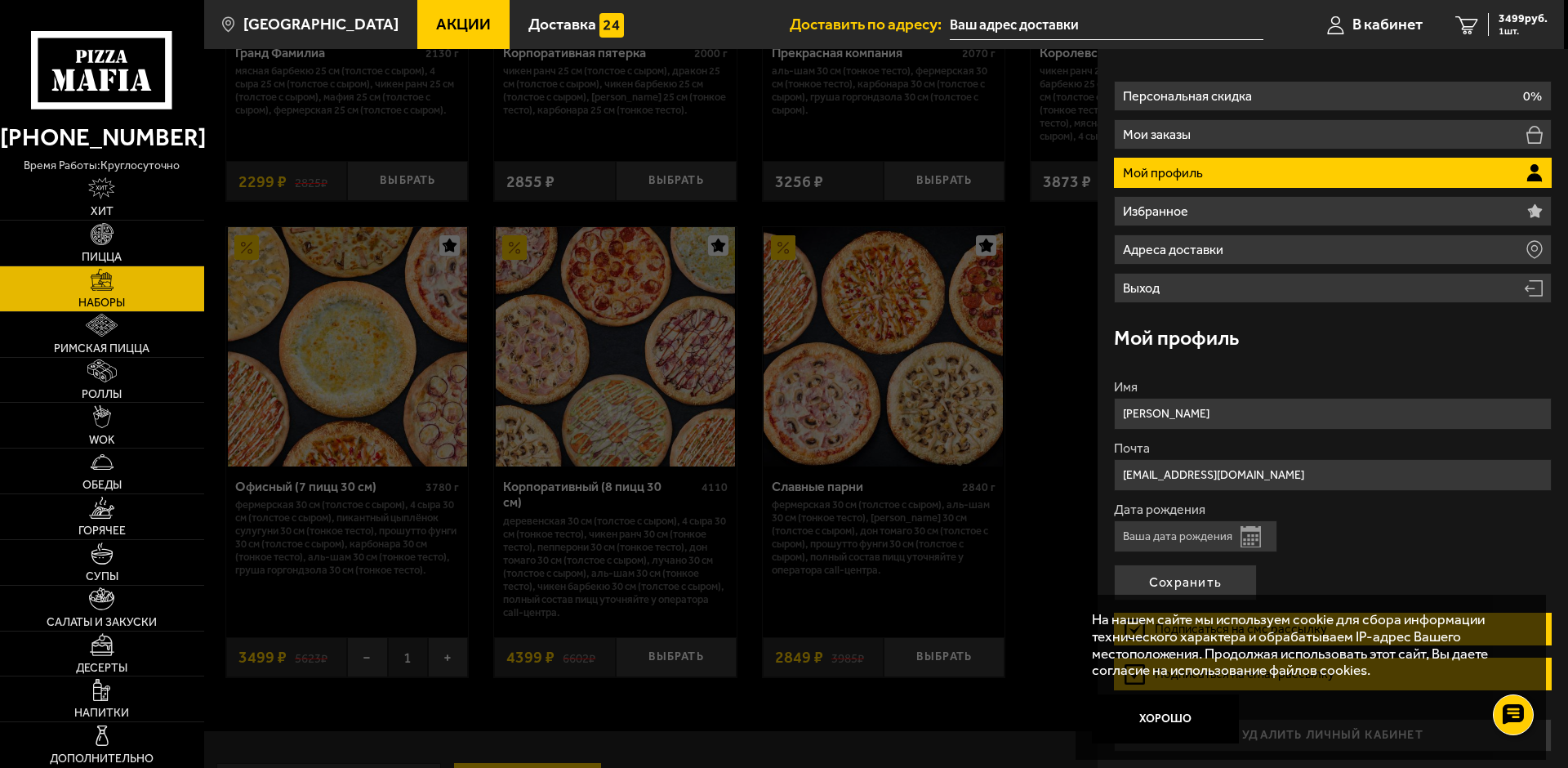
type input "[DATE]"
click at [1209, 582] on button "Сохранить" at bounding box center [1186, 582] width 143 height 36
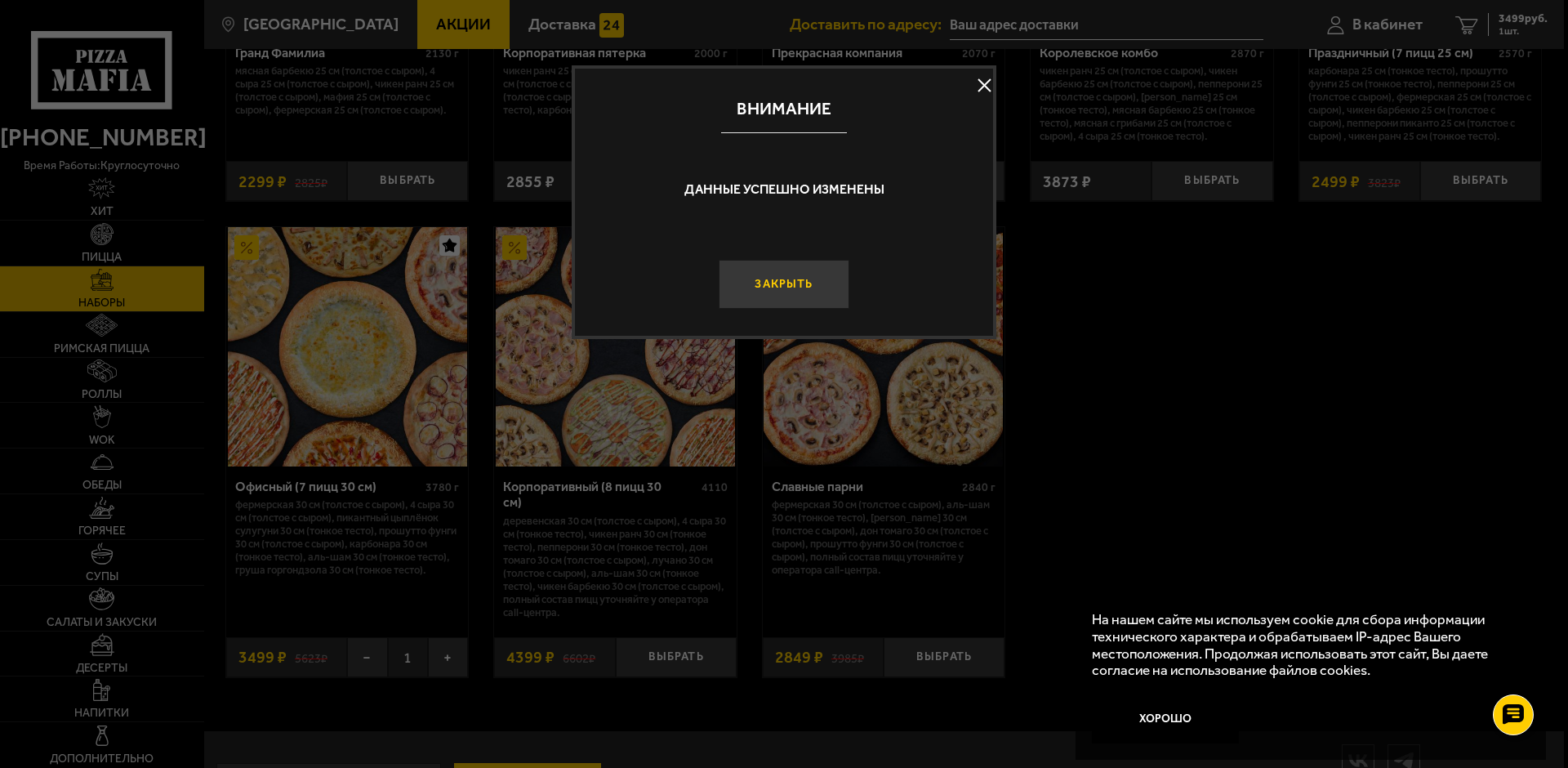
click at [785, 286] on button "Закрыть" at bounding box center [784, 284] width 130 height 49
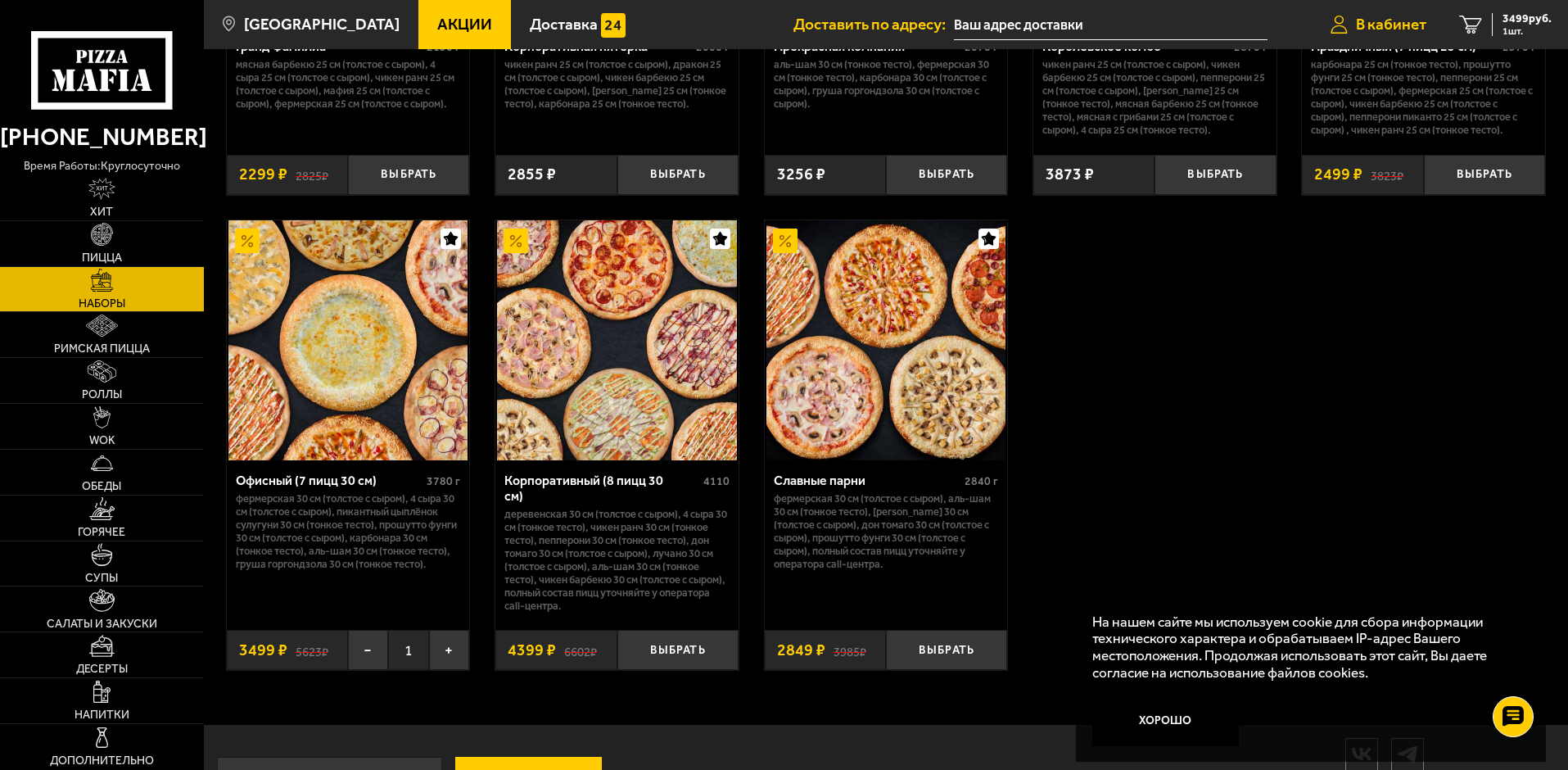
click at [1380, 21] on span "В кабинет" at bounding box center [1391, 24] width 71 height 15
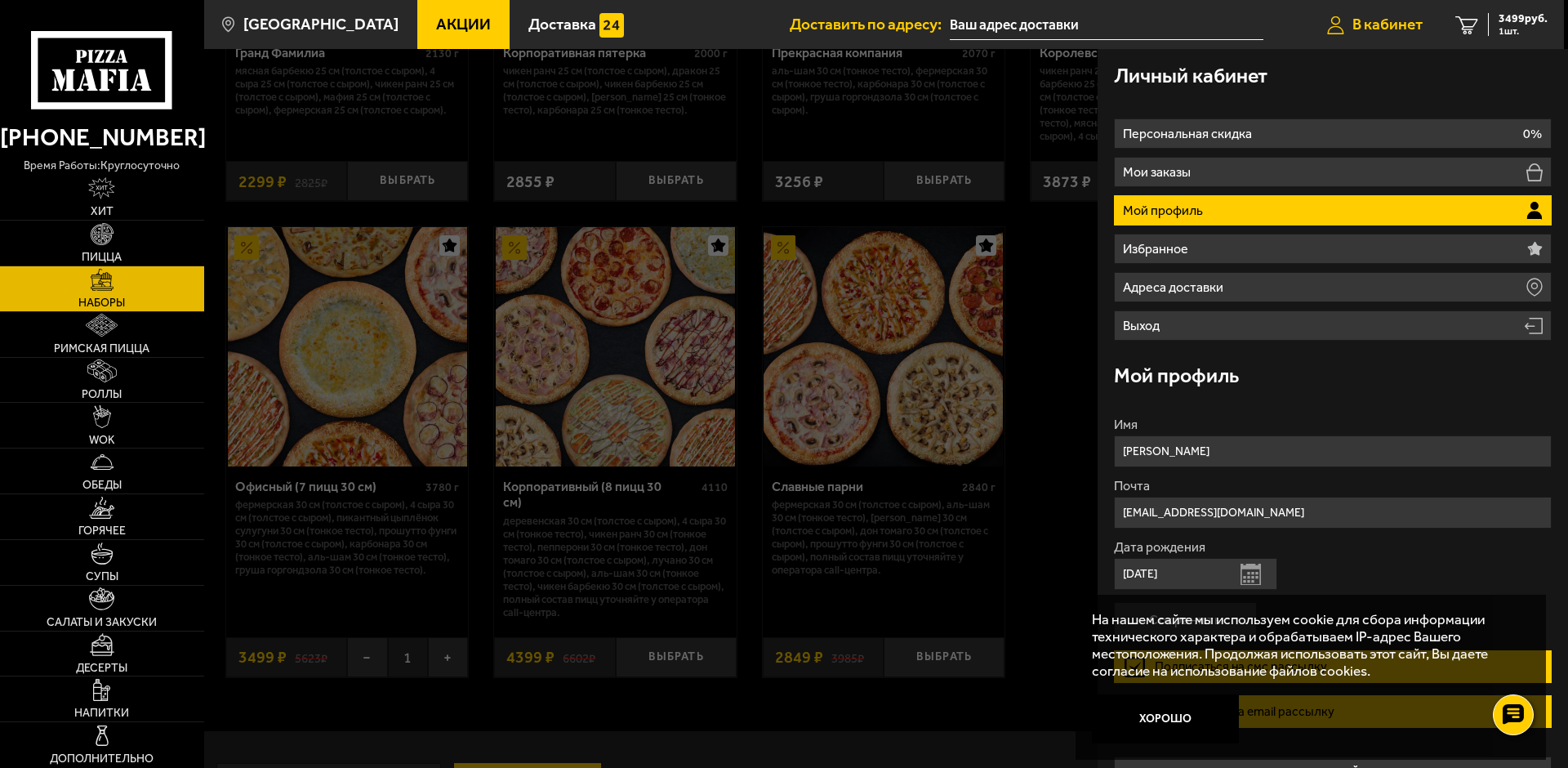
click at [1337, 29] on icon at bounding box center [1336, 24] width 17 height 18
click at [1465, 18] on icon "1" at bounding box center [1467, 24] width 23 height 18
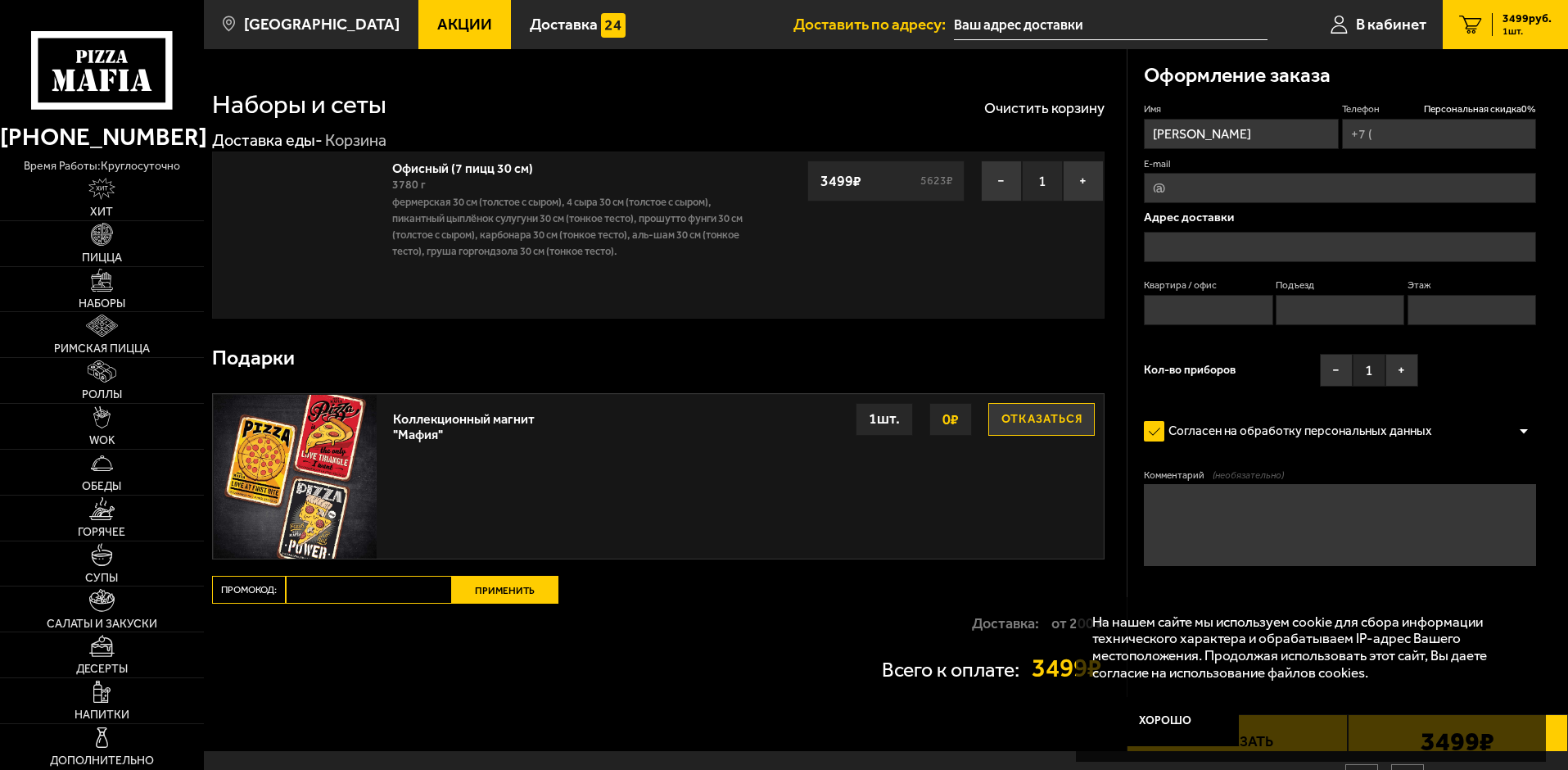
type input "[PHONE_NUMBER]"
type input "[STREET_ADDRESS][PERSON_NAME]"
type input "101"
type input "1"
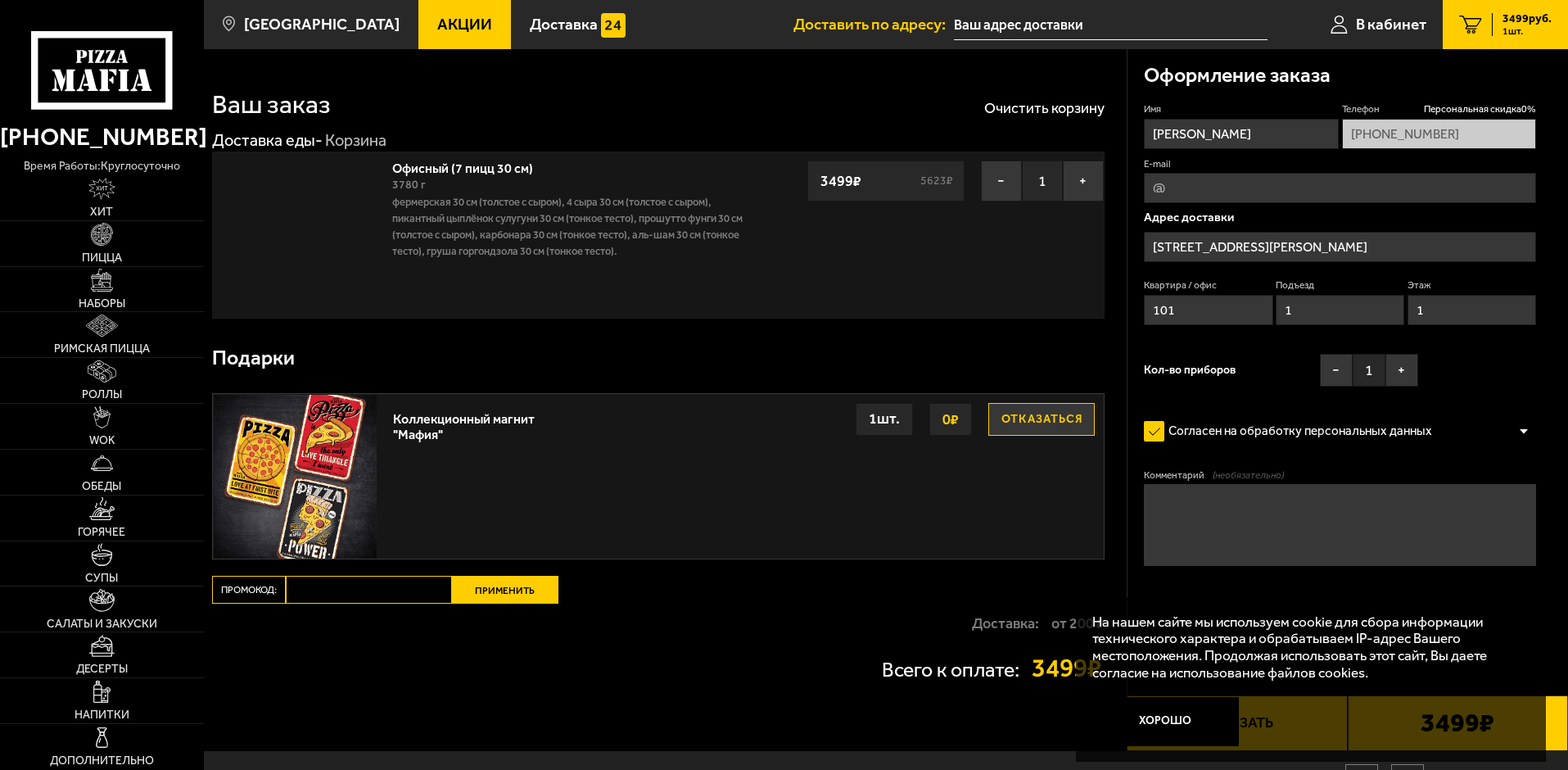
type input "[STREET_ADDRESS][PERSON_NAME]"
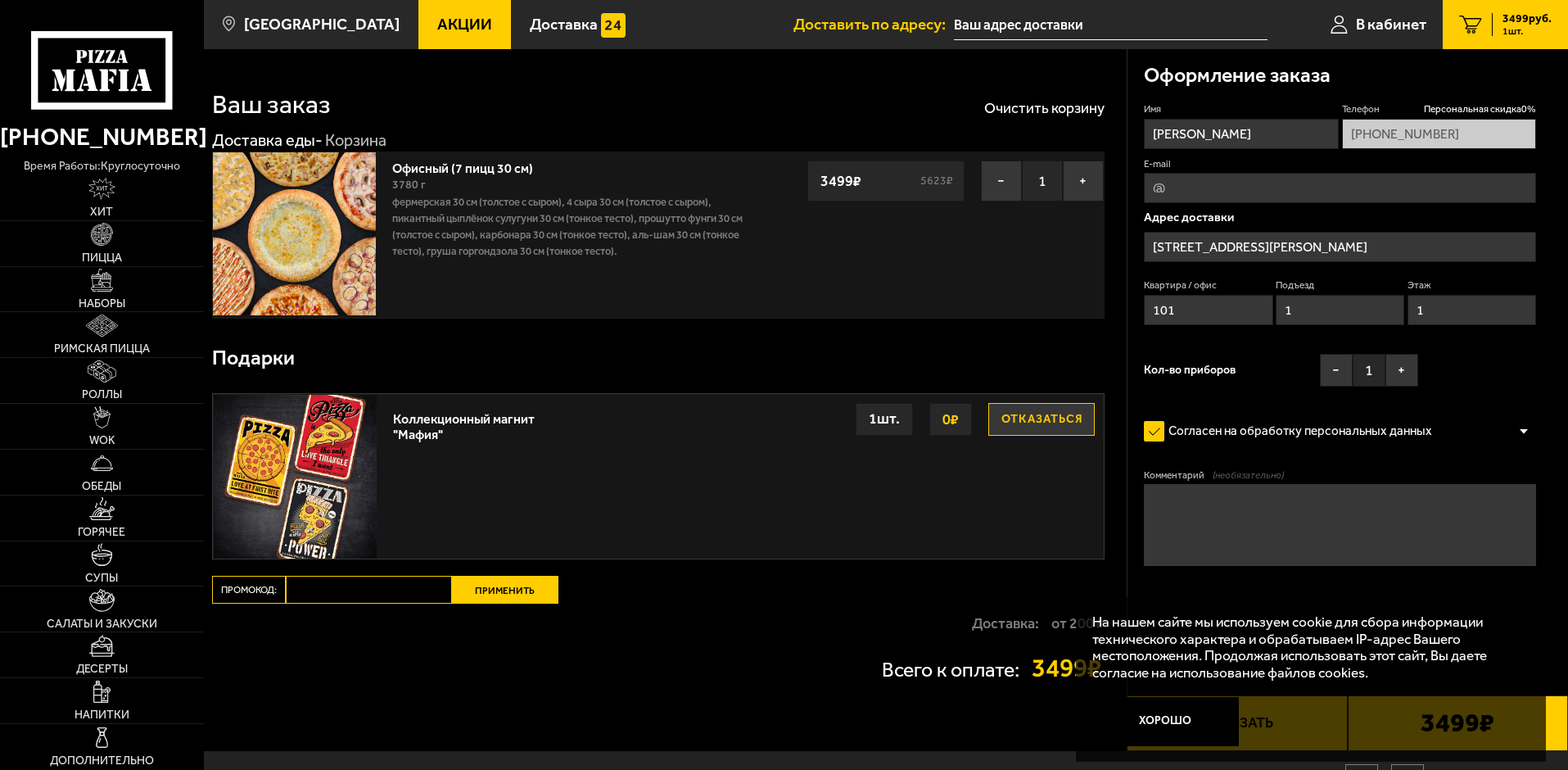
click at [336, 453] on img at bounding box center [295, 476] width 163 height 163
click at [1189, 510] on textarea "Комментарий (необязательно)" at bounding box center [1340, 524] width 392 height 82
type textarea "Здание [GEOGRAPHIC_DATA] №11, 1 этаж, [STREET_ADDRESS]"
click at [1140, 721] on button "Хорошо" at bounding box center [1166, 721] width 147 height 49
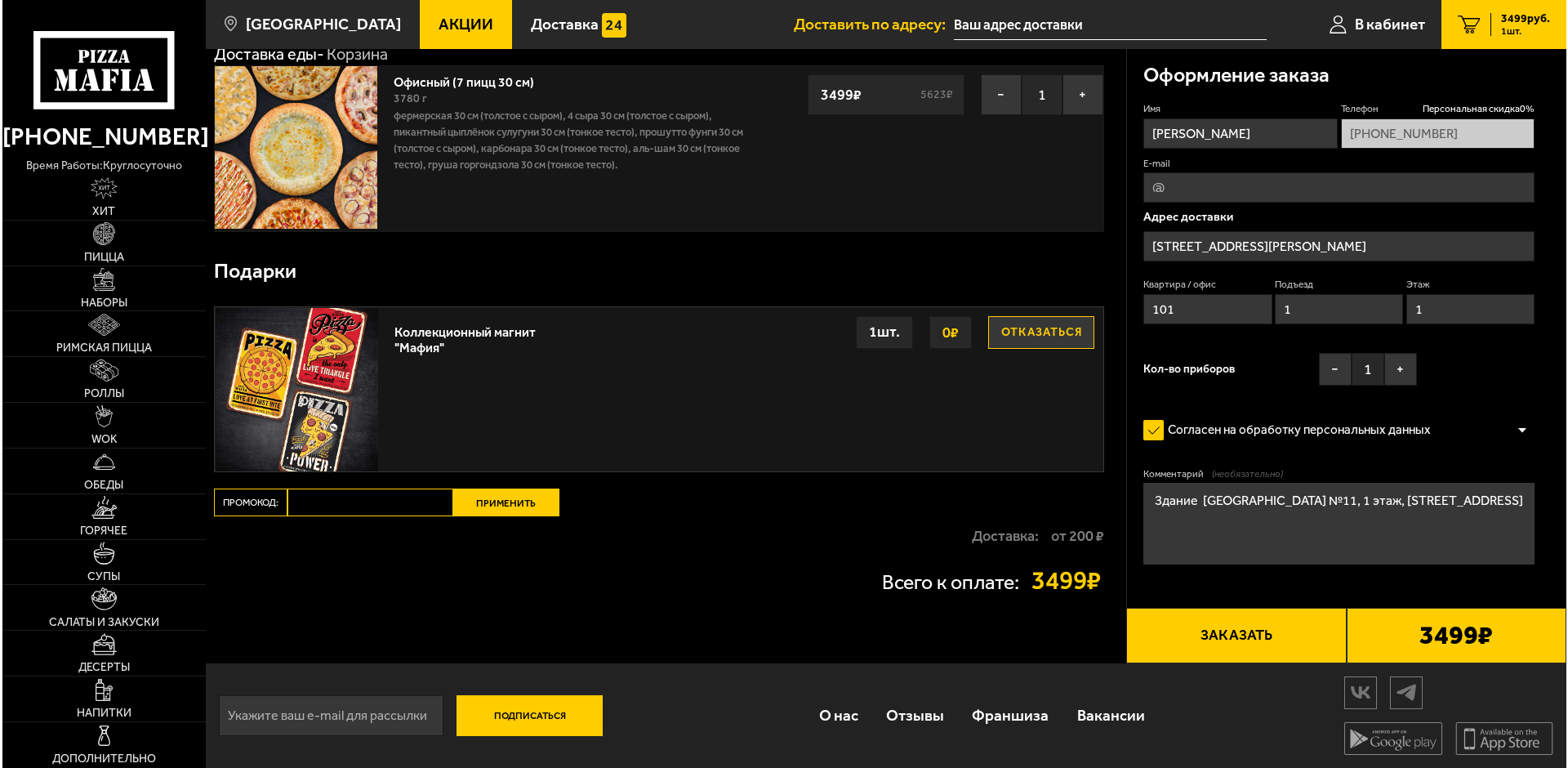
scroll to position [88, 0]
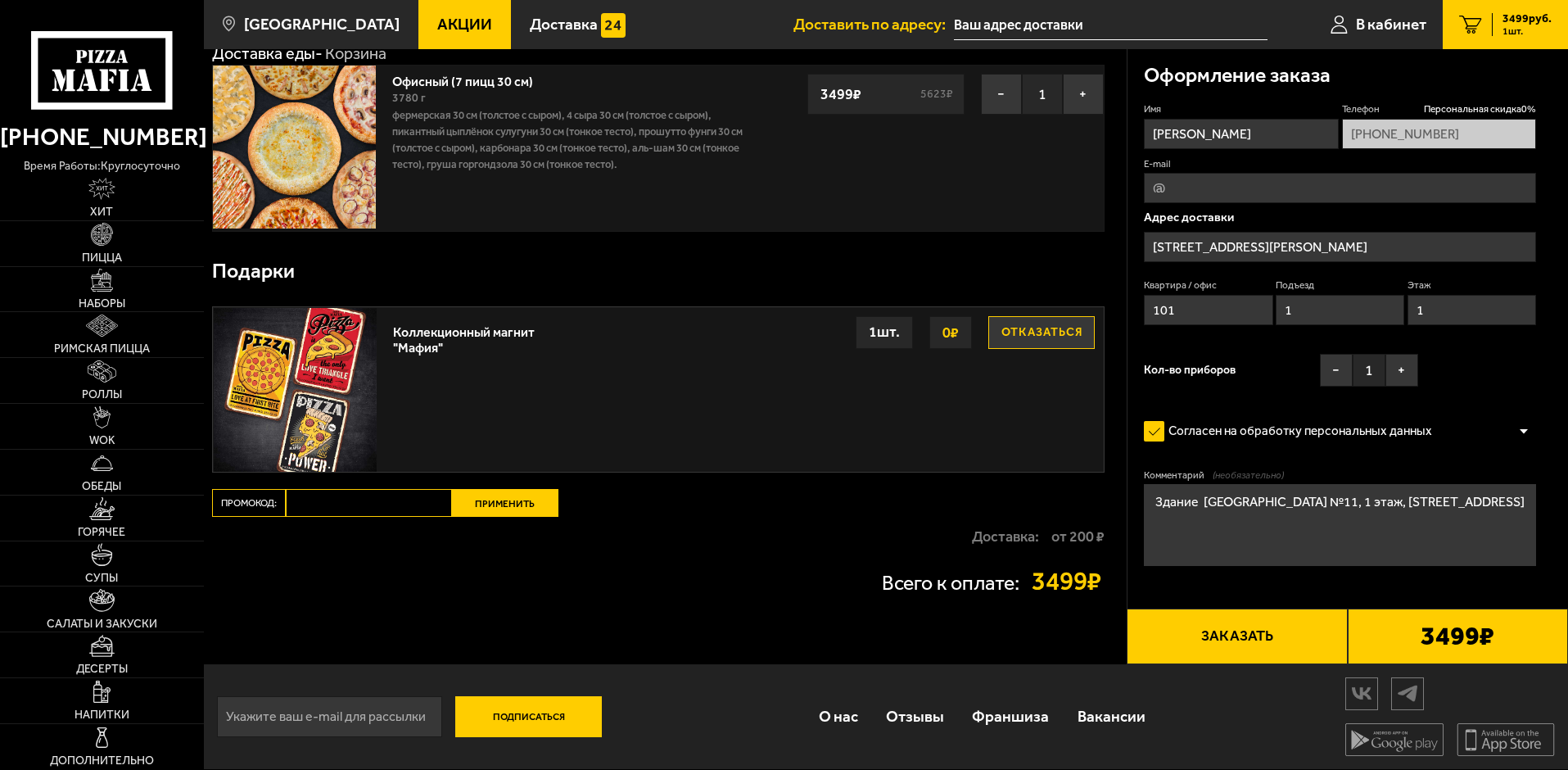
click at [1151, 190] on input "E-mail" at bounding box center [1340, 188] width 392 height 30
type input "[EMAIL_ADDRESS][DOMAIN_NAME]"
click at [1403, 223] on p "Адрес доставки" at bounding box center [1340, 217] width 392 height 13
click at [1232, 635] on button "Заказать" at bounding box center [1237, 637] width 221 height 56
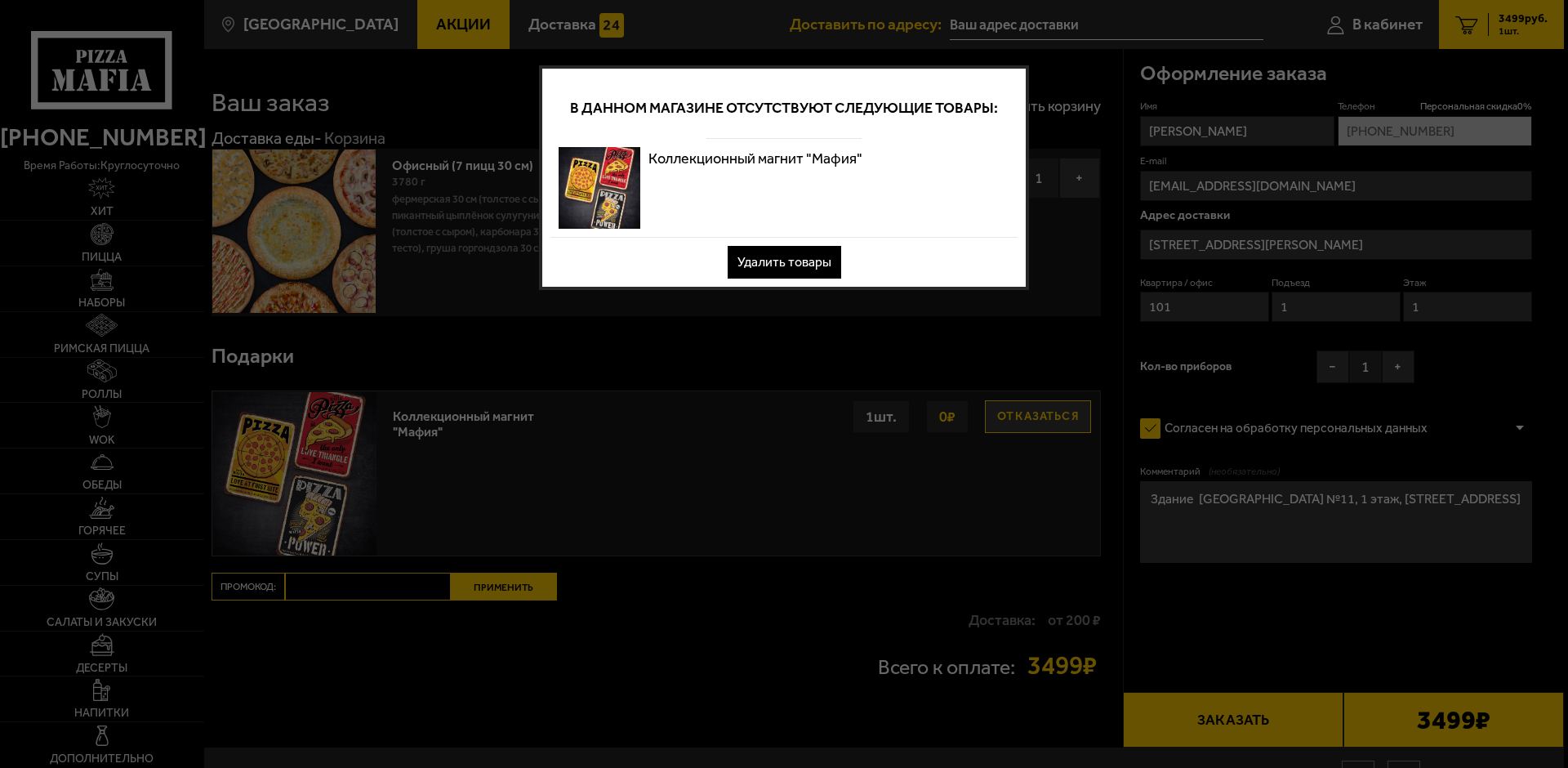
scroll to position [0, 0]
click at [795, 336] on div at bounding box center [784, 384] width 1568 height 768
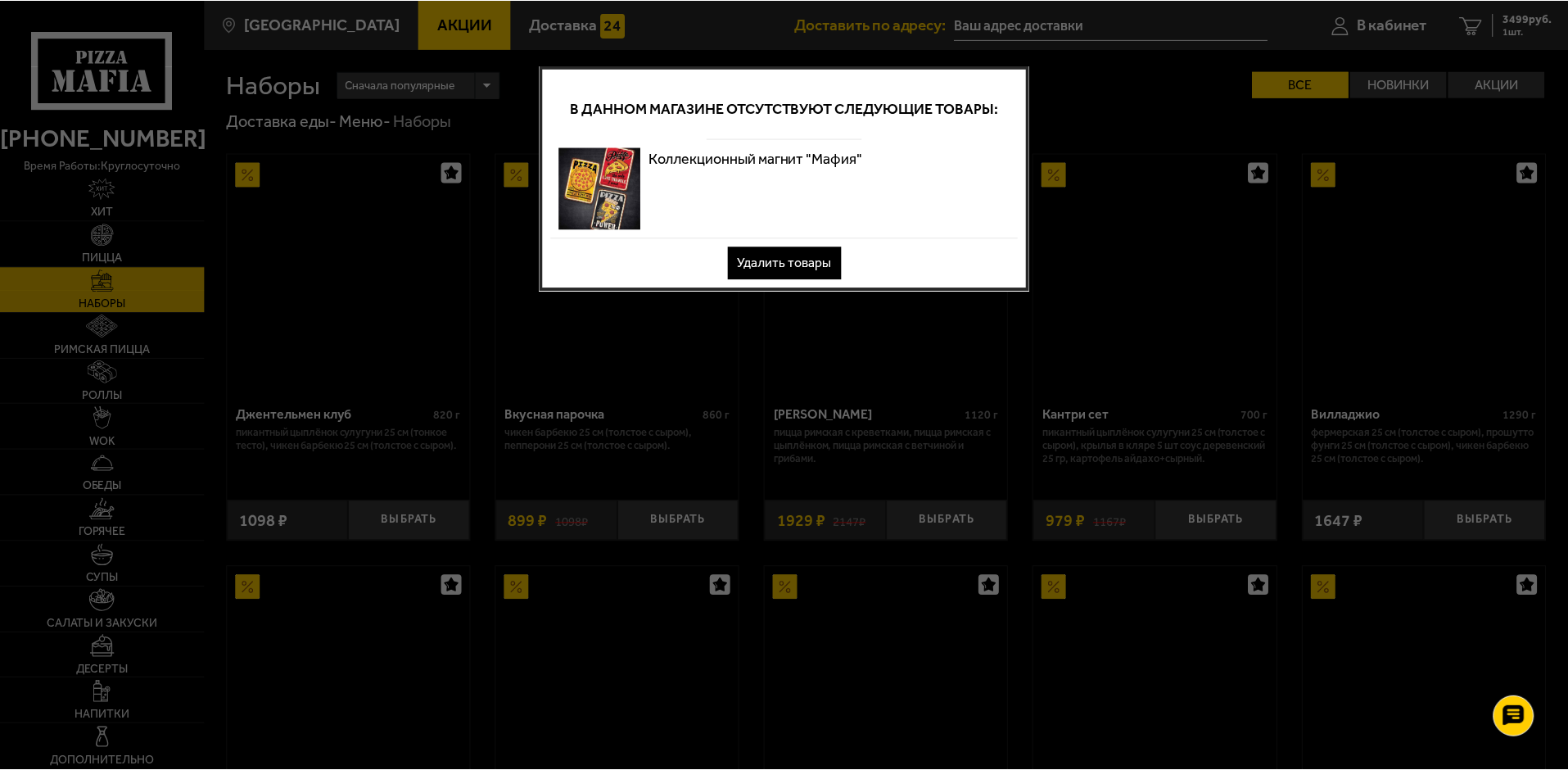
scroll to position [2457, 0]
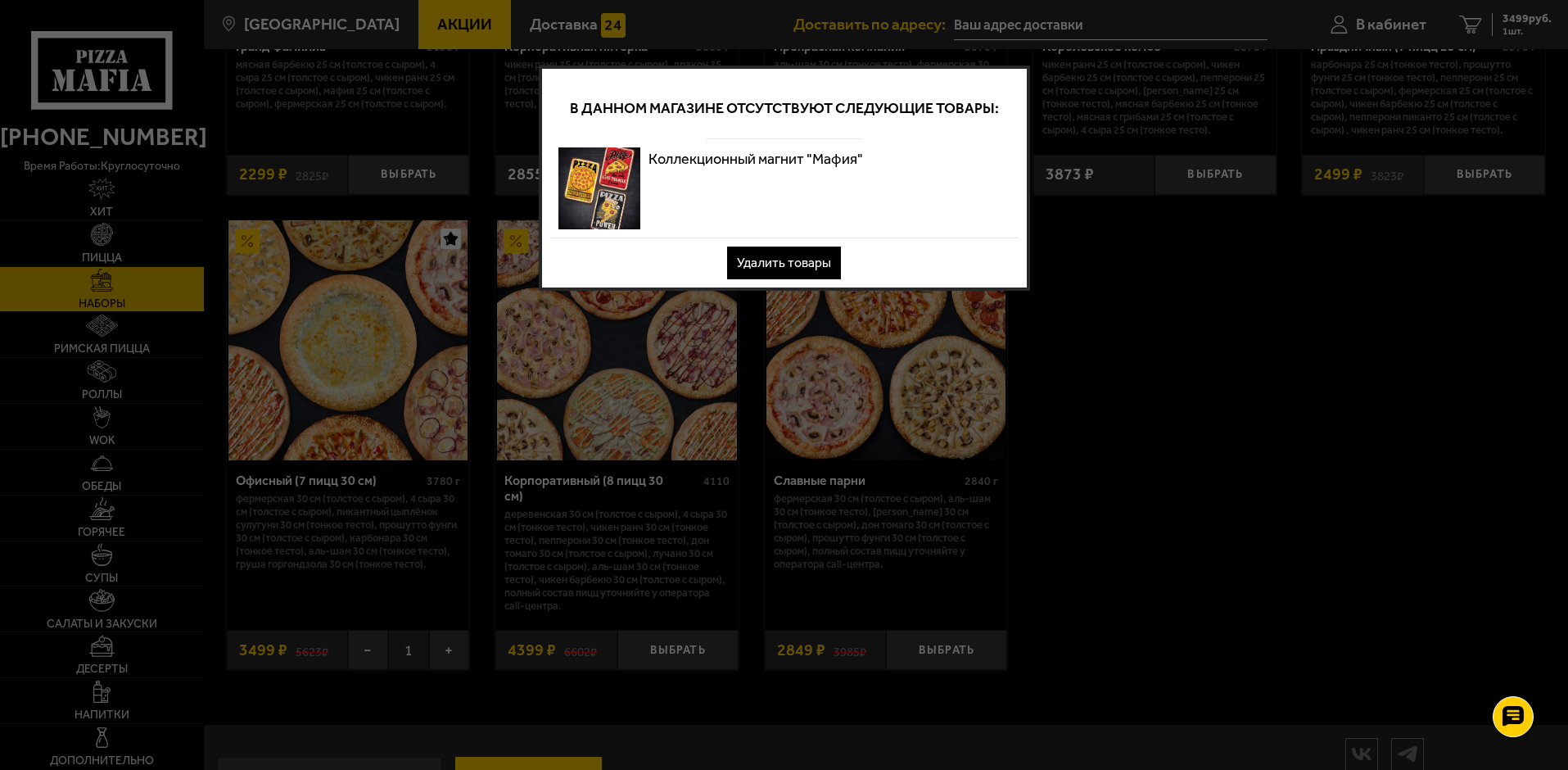
drag, startPoint x: 857, startPoint y: 157, endPoint x: 920, endPoint y: 157, distance: 63.0
click at [857, 156] on p "Коллекционный магнит "Мафия"" at bounding box center [755, 159] width 215 height 23
click at [1086, 129] on div at bounding box center [784, 385] width 1568 height 770
click at [1385, 26] on div at bounding box center [784, 385] width 1568 height 770
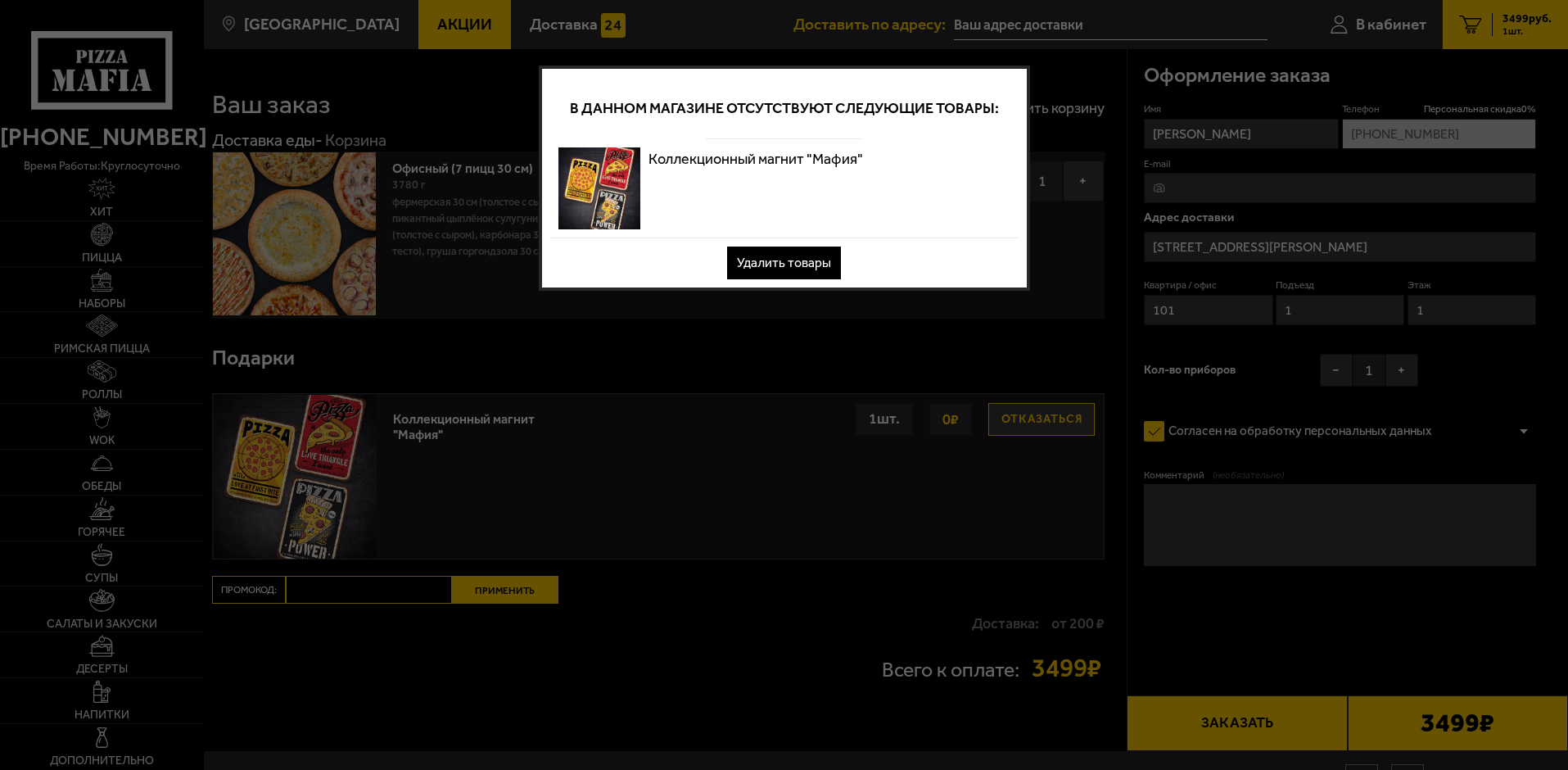
type input "[STREET_ADDRESS][PERSON_NAME]"
click at [820, 260] on button "Удалить товары" at bounding box center [784, 263] width 114 height 33
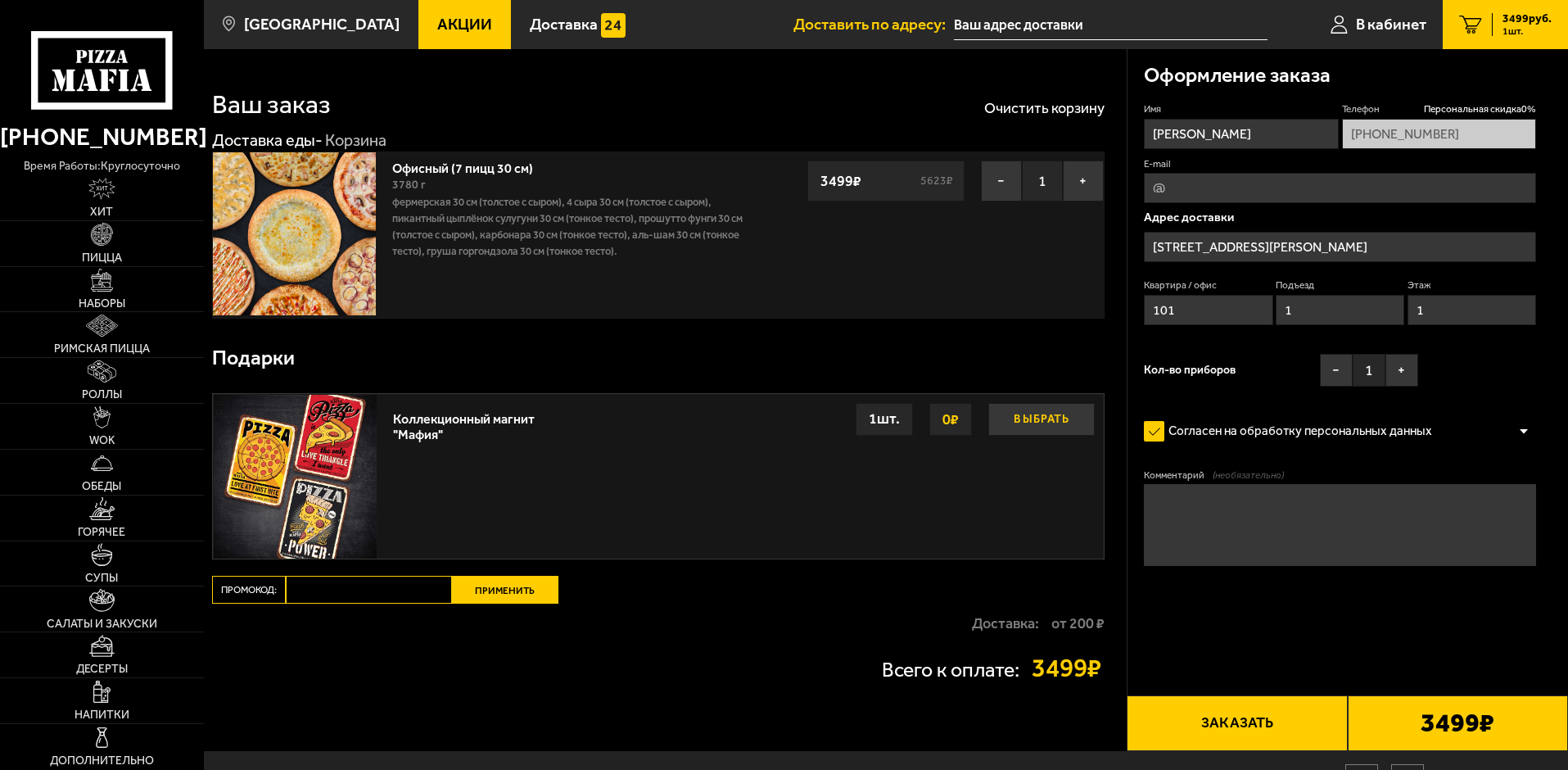
click at [1038, 422] on button "Выбрать" at bounding box center [1042, 419] width 106 height 33
click at [313, 429] on img at bounding box center [295, 476] width 163 height 163
click at [314, 429] on img at bounding box center [295, 476] width 163 height 163
click at [427, 424] on div "Коллекционный магнит "Мафия"" at bounding box center [468, 422] width 152 height 40
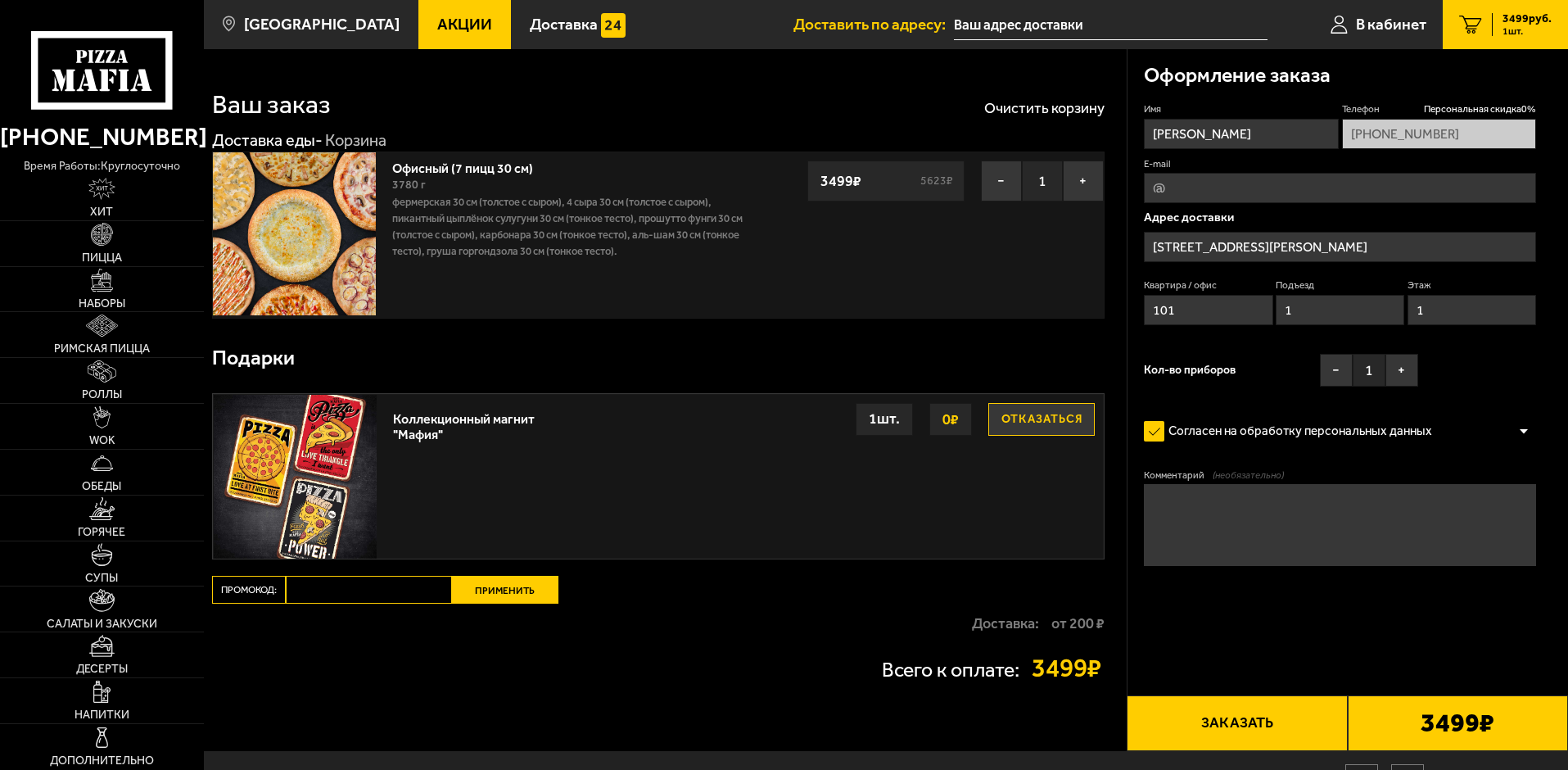
click at [427, 424] on div "Коллекционный магнит "Мафия"" at bounding box center [468, 422] width 152 height 40
click at [1029, 424] on button "Отказаться" at bounding box center [1042, 419] width 106 height 33
click at [1206, 191] on input "E-mail" at bounding box center [1340, 188] width 392 height 30
type input "[EMAIL_ADDRESS][DOMAIN_NAME]"
click at [350, 437] on img at bounding box center [295, 476] width 163 height 163
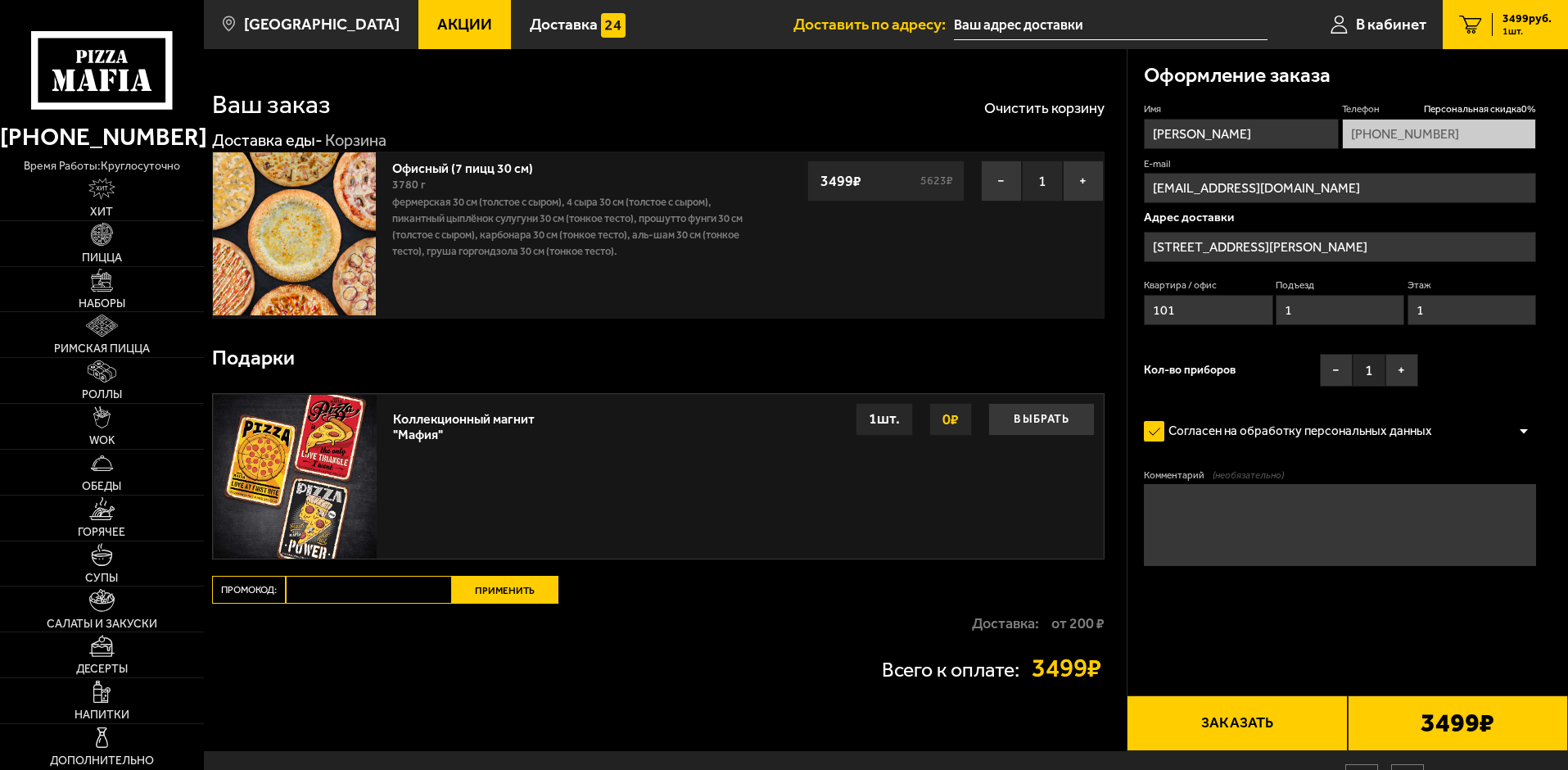
click at [346, 589] on input "Промокод:" at bounding box center [369, 589] width 166 height 28
click at [1175, 505] on textarea "Комментарий (необязательно)" at bounding box center [1340, 524] width 392 height 82
type textarea "з"
type textarea "Здание [GEOGRAPHIC_DATA] №11, 1 этаж, [STREET_ADDRESS]"
click at [1245, 718] on button "Заказать" at bounding box center [1237, 724] width 221 height 56
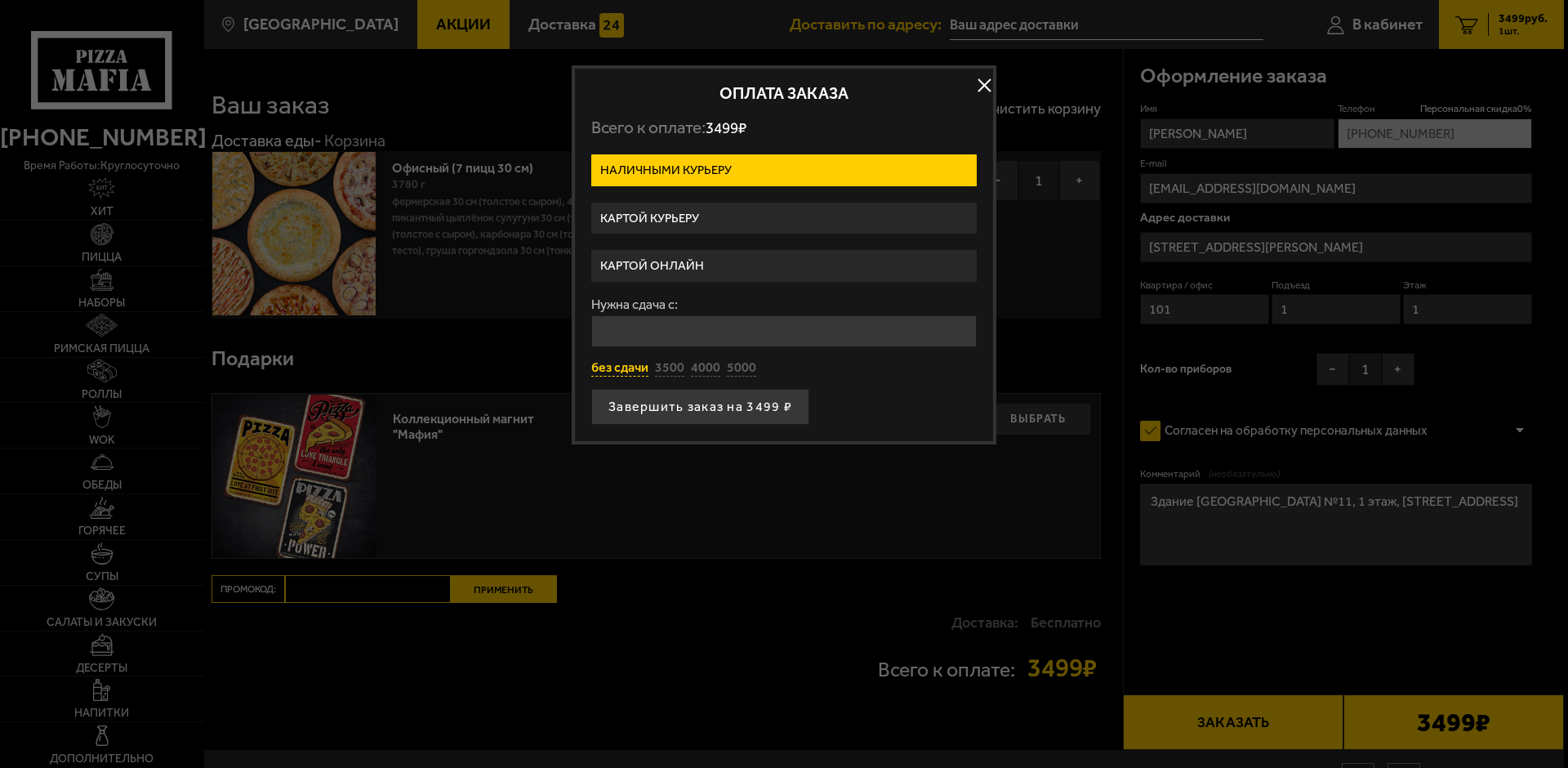
click at [617, 368] on button "без сдачи" at bounding box center [619, 368] width 57 height 18
type input "0"
click at [674, 406] on button "Завершить заказ на 3499 ₽" at bounding box center [701, 406] width 218 height 36
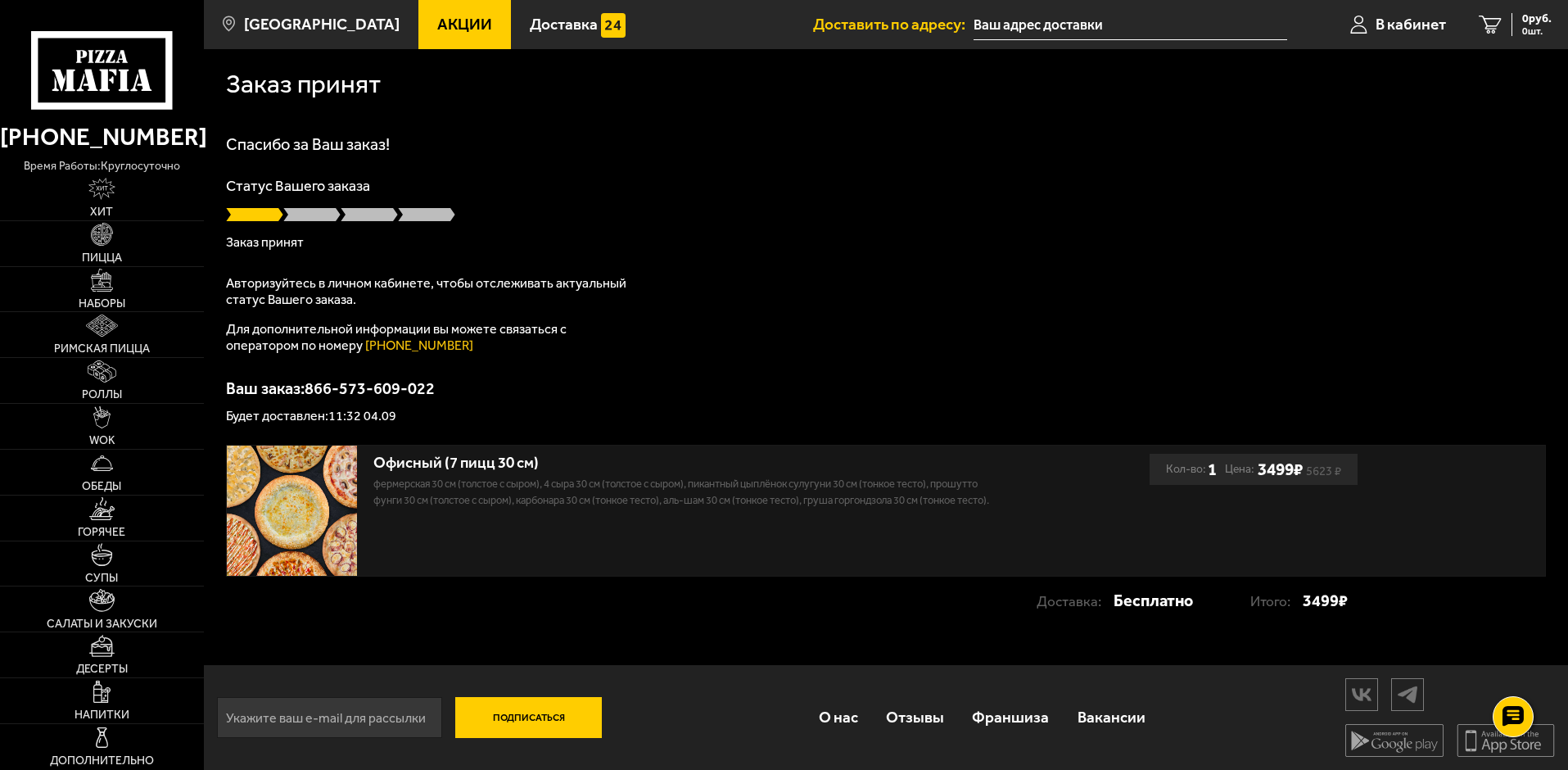
click at [1132, 23] on input "text" at bounding box center [1131, 24] width 313 height 30
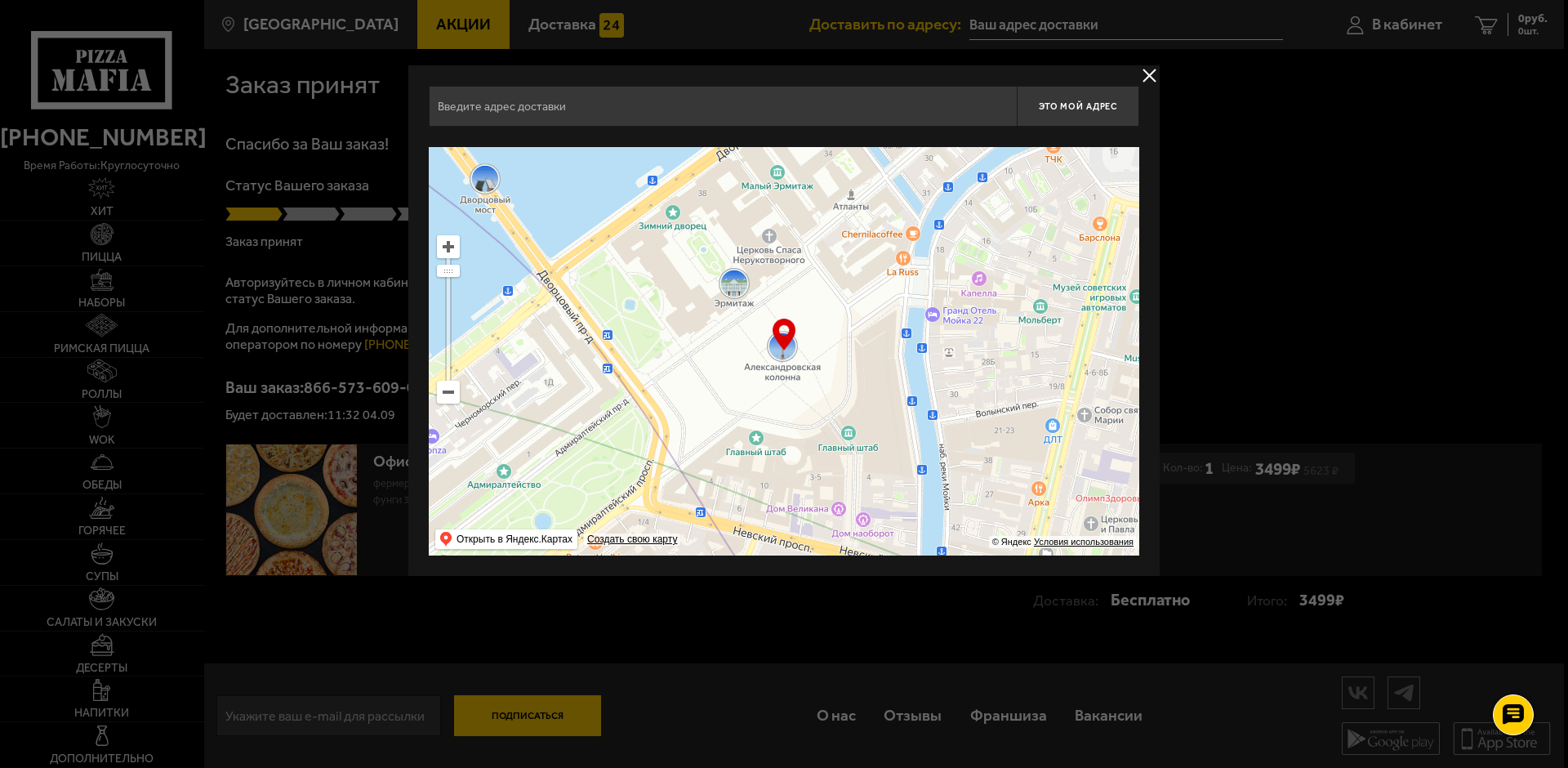
click at [477, 109] on input "text" at bounding box center [722, 106] width 588 height 41
click at [1293, 170] on div at bounding box center [784, 384] width 1568 height 768
